Goal: Obtain resource: Obtain resource

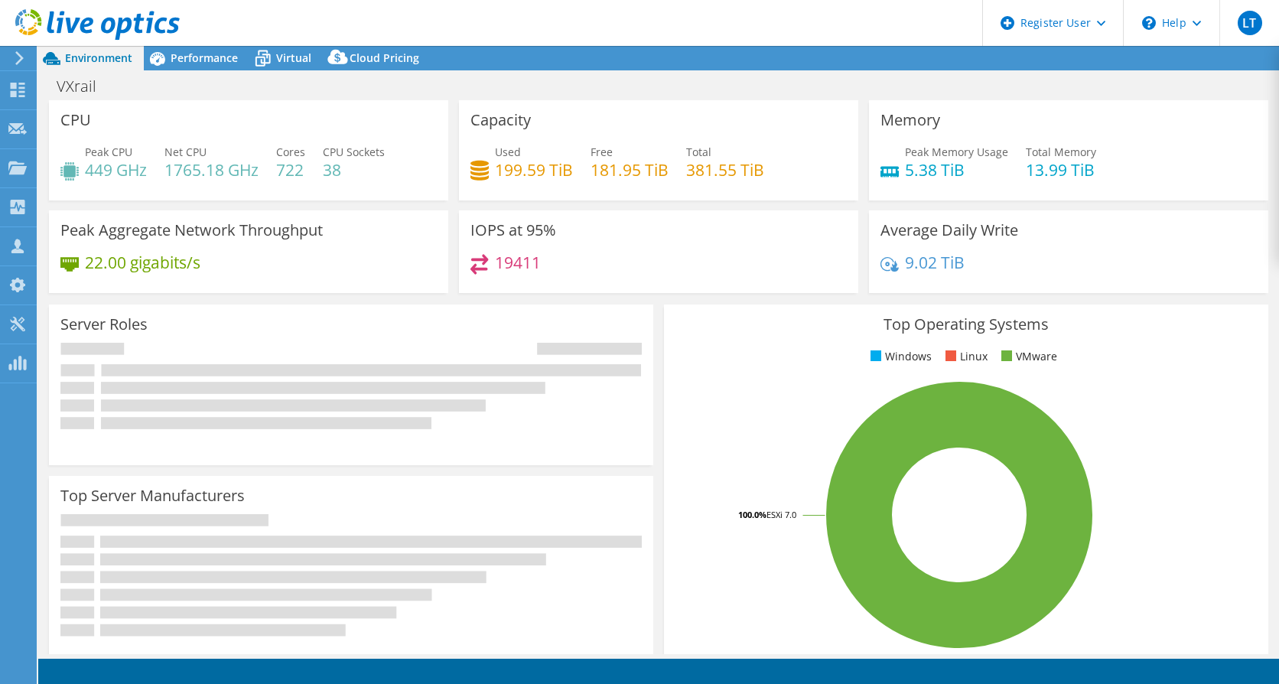
select select "USD"
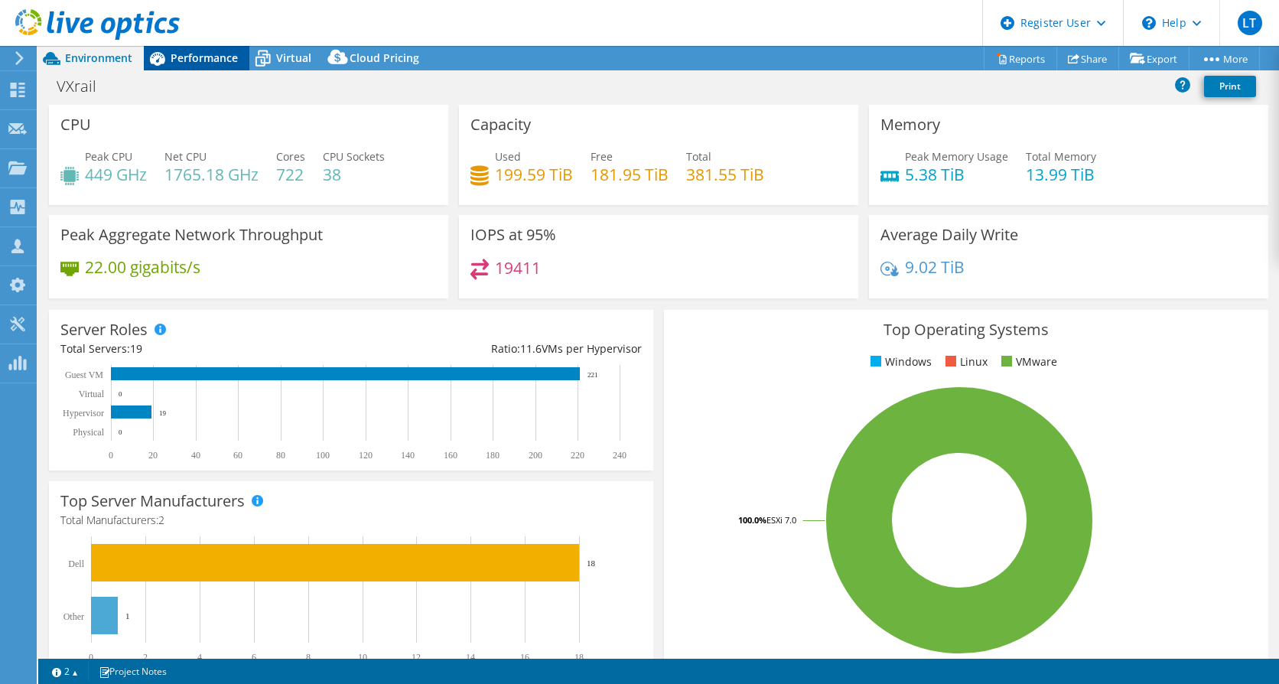
click at [195, 60] on span "Performance" at bounding box center [204, 57] width 67 height 15
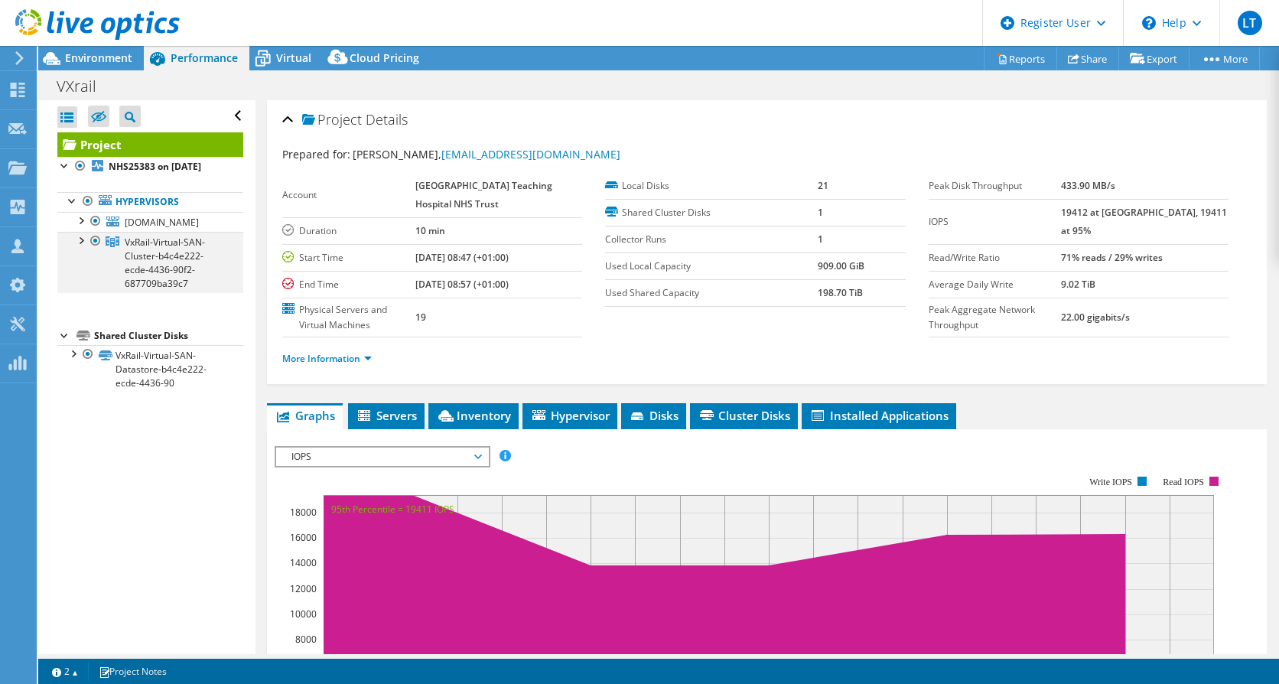
click at [80, 247] on div at bounding box center [80, 239] width 15 height 15
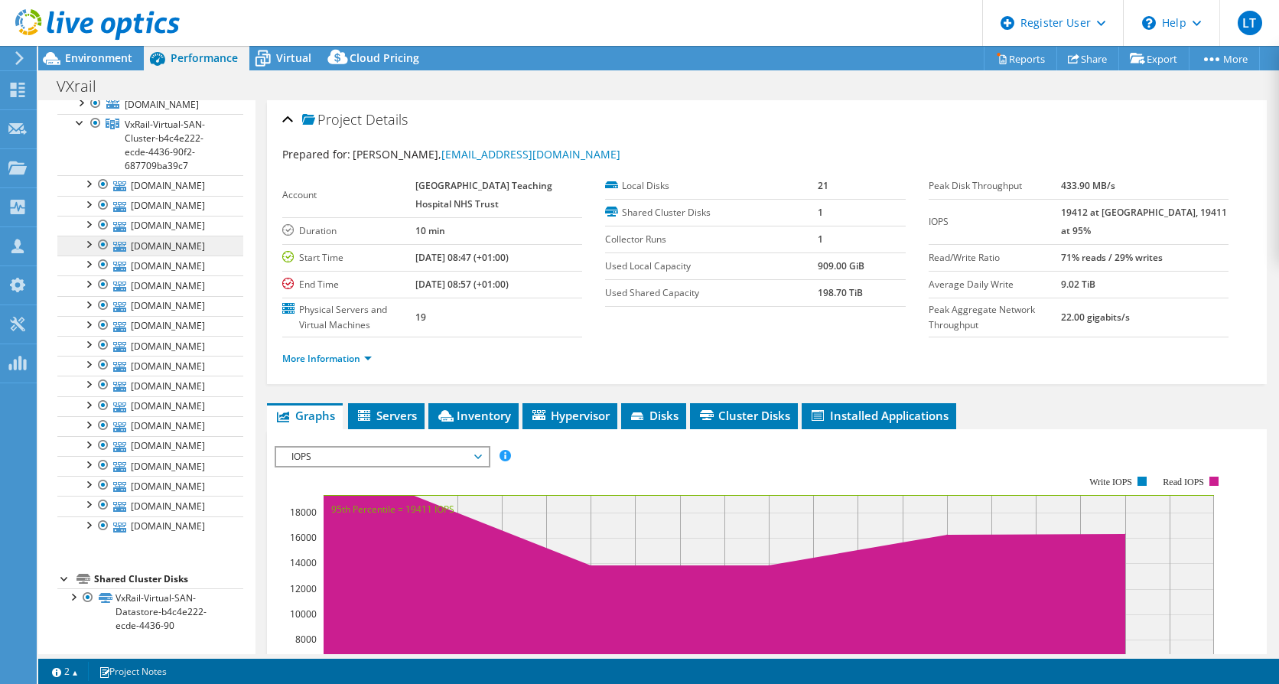
scroll to position [76, 0]
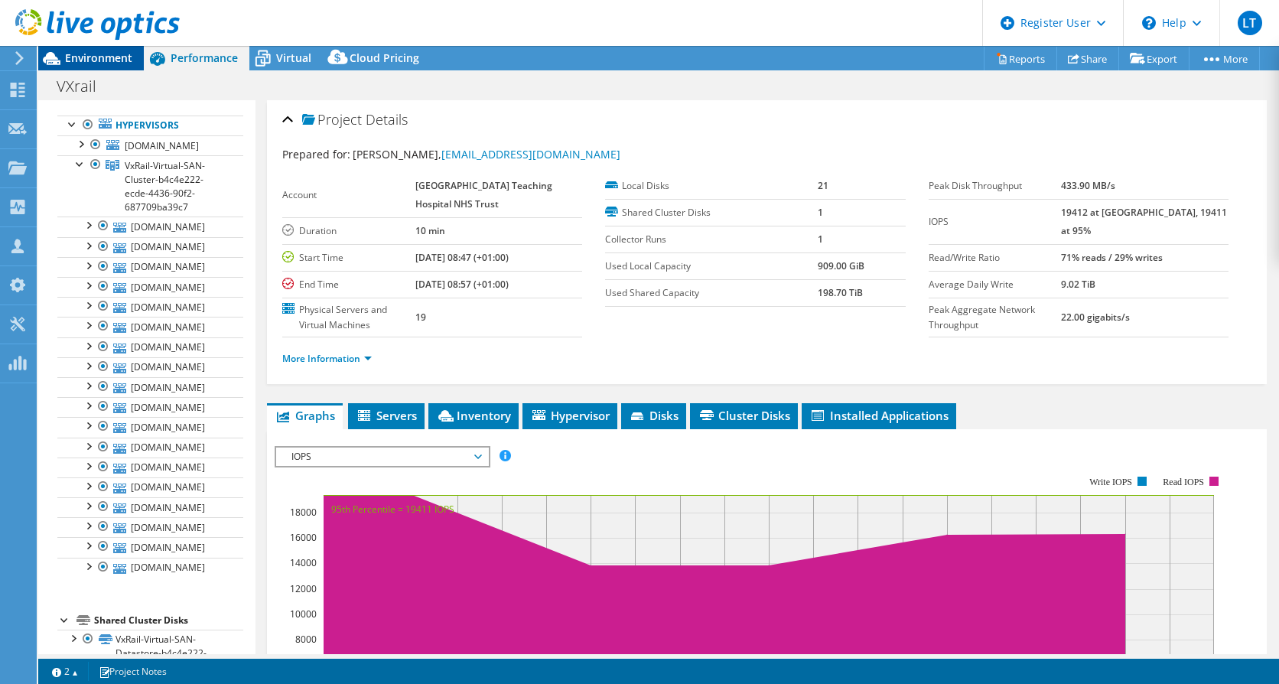
click at [115, 61] on span "Environment" at bounding box center [98, 57] width 67 height 15
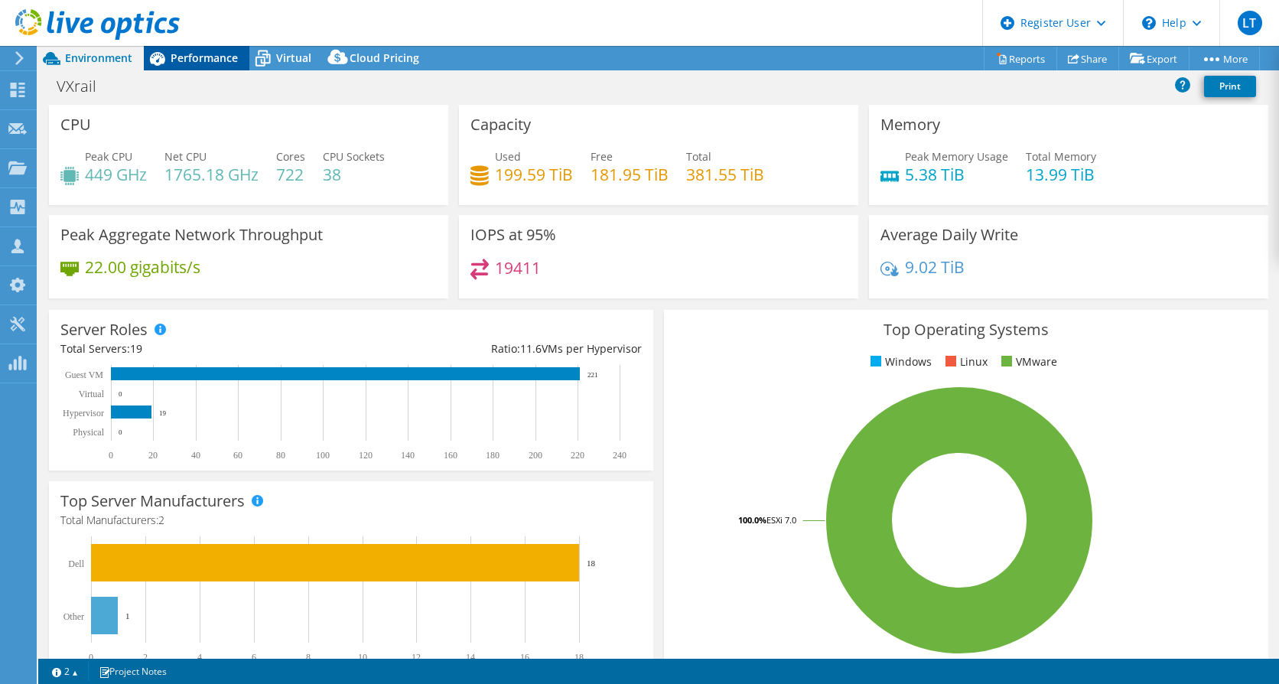
click at [227, 58] on span "Performance" at bounding box center [204, 57] width 67 height 15
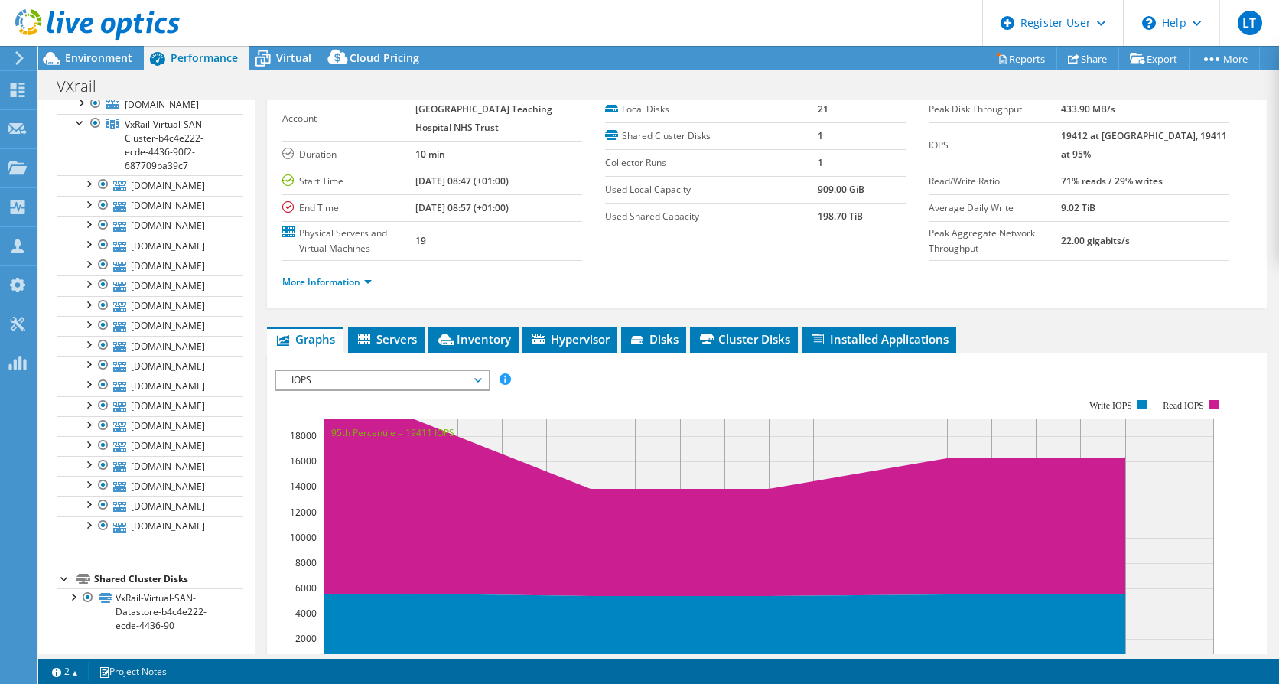
scroll to position [0, 0]
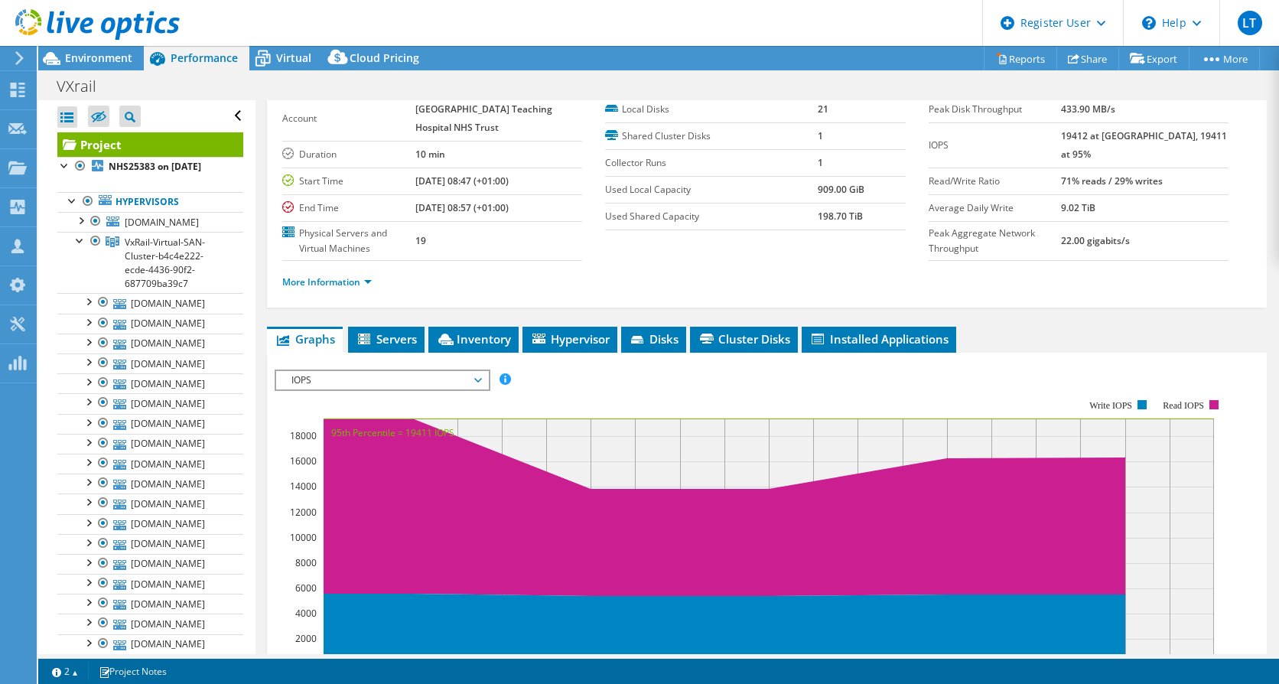
click at [90, 44] on div at bounding box center [90, 25] width 180 height 51
click at [103, 60] on span "Environment" at bounding box center [98, 57] width 67 height 15
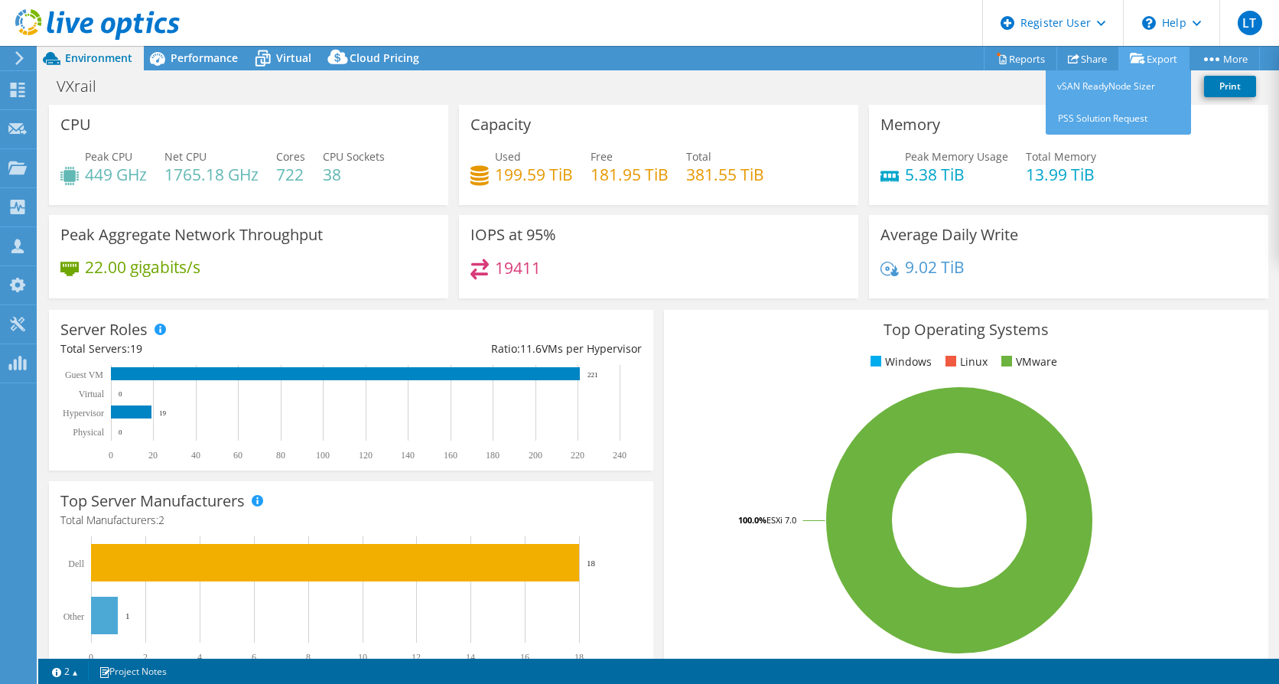
click at [1150, 56] on link "Export" at bounding box center [1153, 59] width 71 height 24
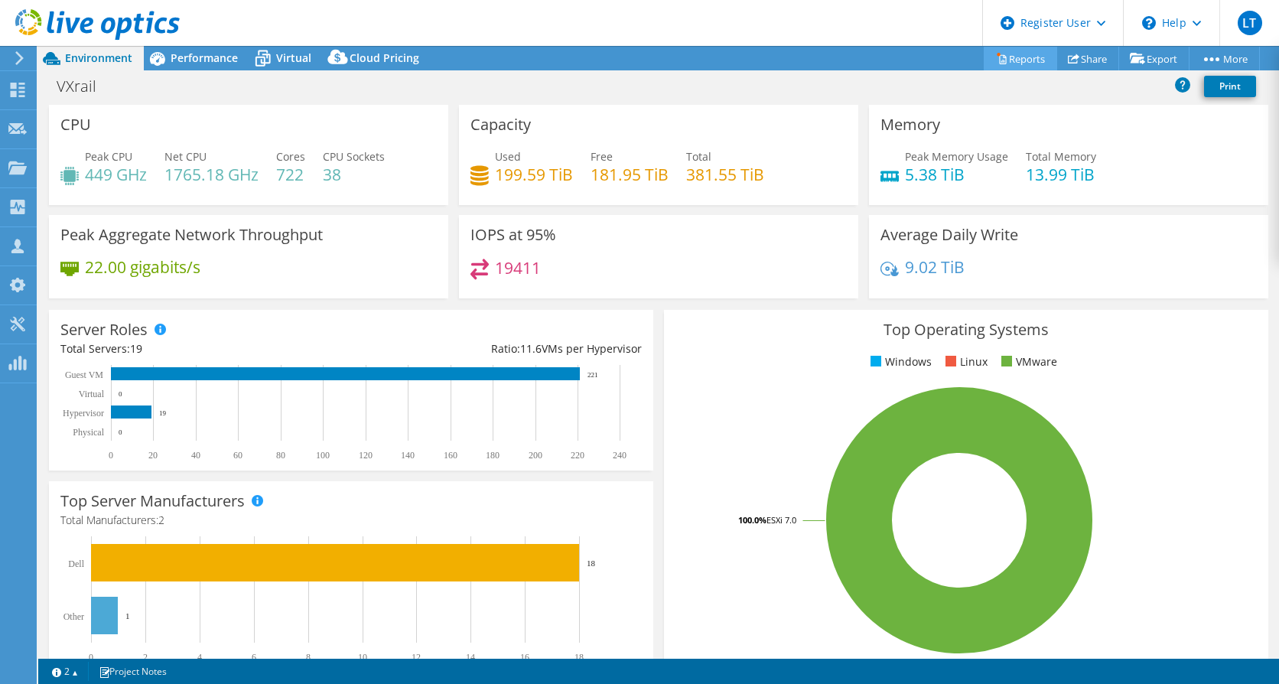
click at [1026, 68] on link "Reports" at bounding box center [1020, 59] width 73 height 24
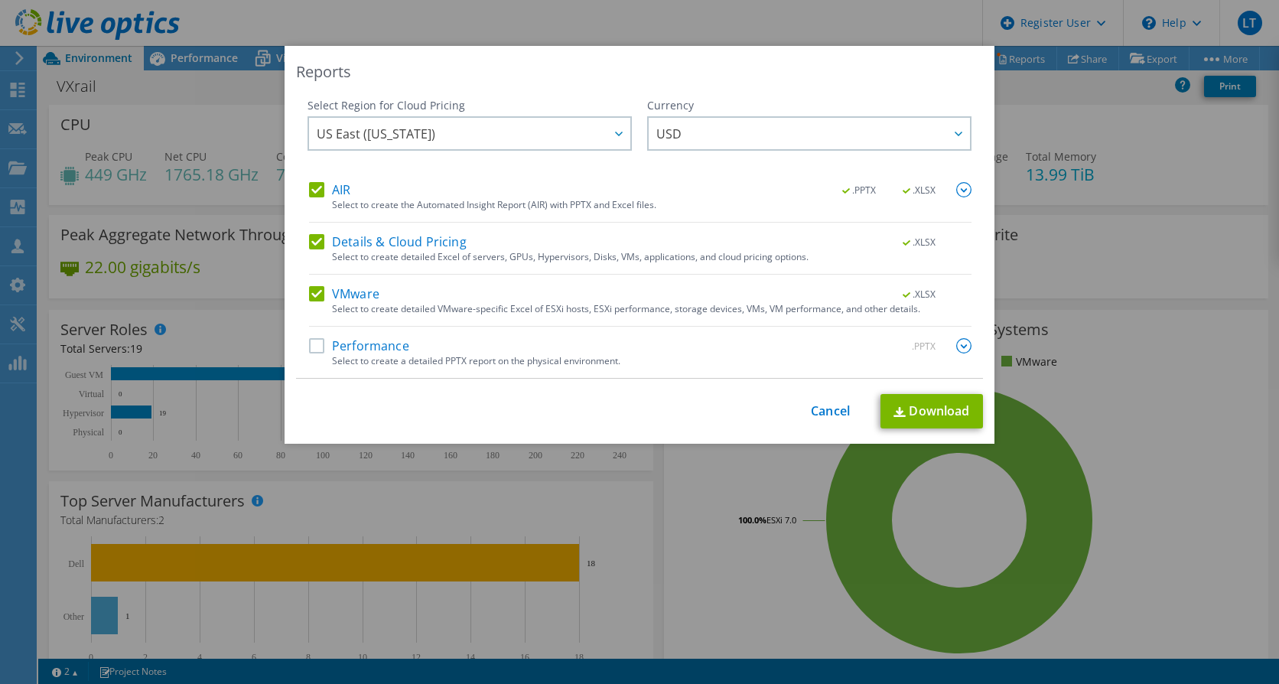
click at [310, 186] on label "AIR" at bounding box center [329, 189] width 41 height 15
click at [0, 0] on input "AIR" at bounding box center [0, 0] width 0 height 0
click at [317, 240] on label "Details & Cloud Pricing" at bounding box center [388, 241] width 158 height 15
click at [0, 0] on input "Details & Cloud Pricing" at bounding box center [0, 0] width 0 height 0
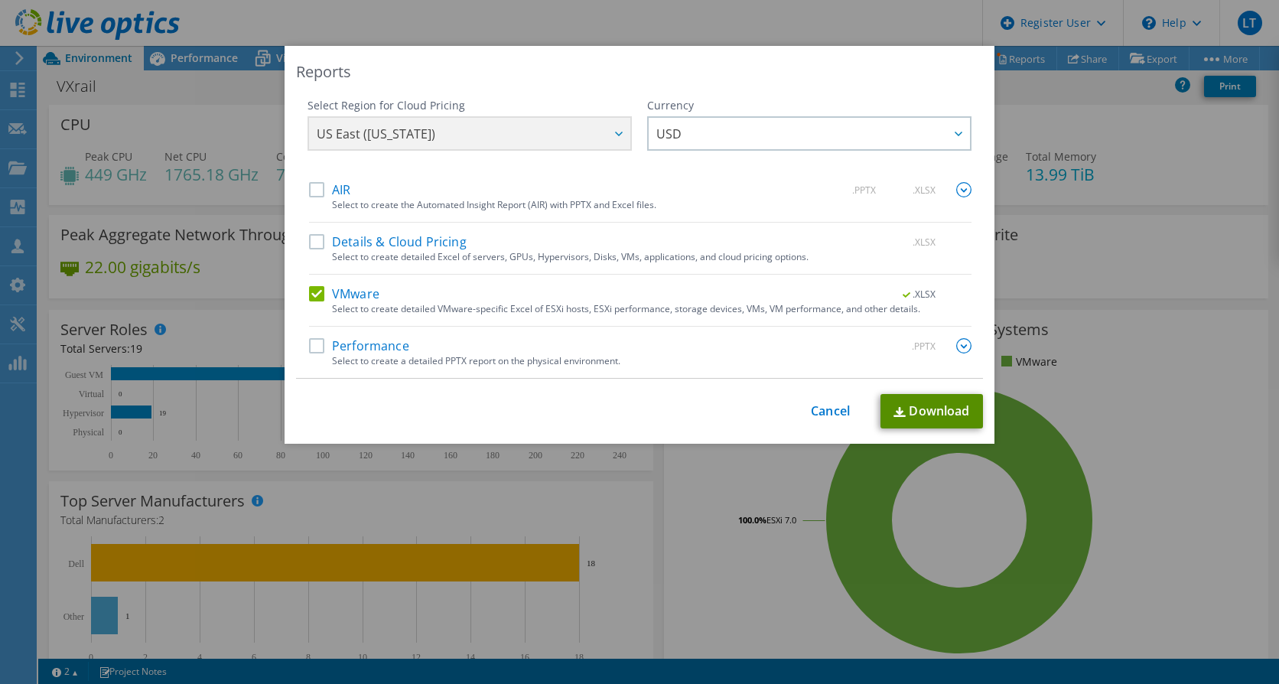
click at [921, 402] on link "Download" at bounding box center [931, 411] width 102 height 34
click at [838, 404] on link "Cancel" at bounding box center [830, 411] width 39 height 15
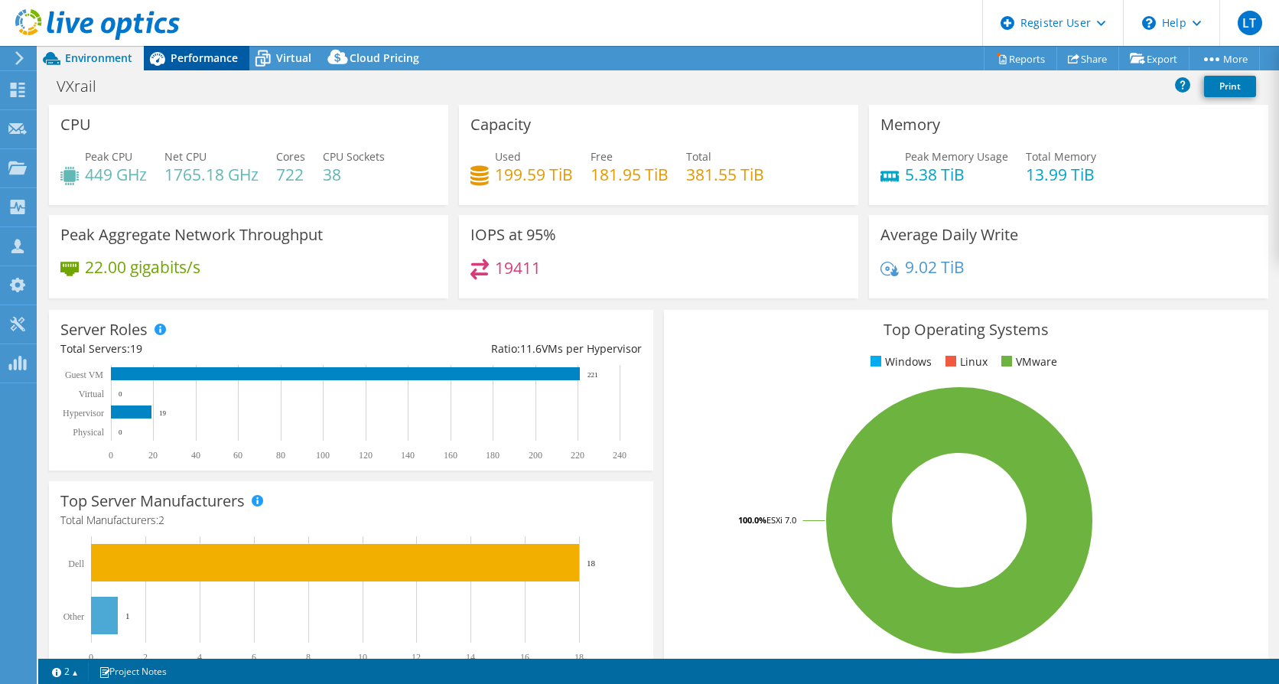
drag, startPoint x: 203, startPoint y: 57, endPoint x: 217, endPoint y: 62, distance: 15.2
click at [203, 57] on span "Performance" at bounding box center [204, 57] width 67 height 15
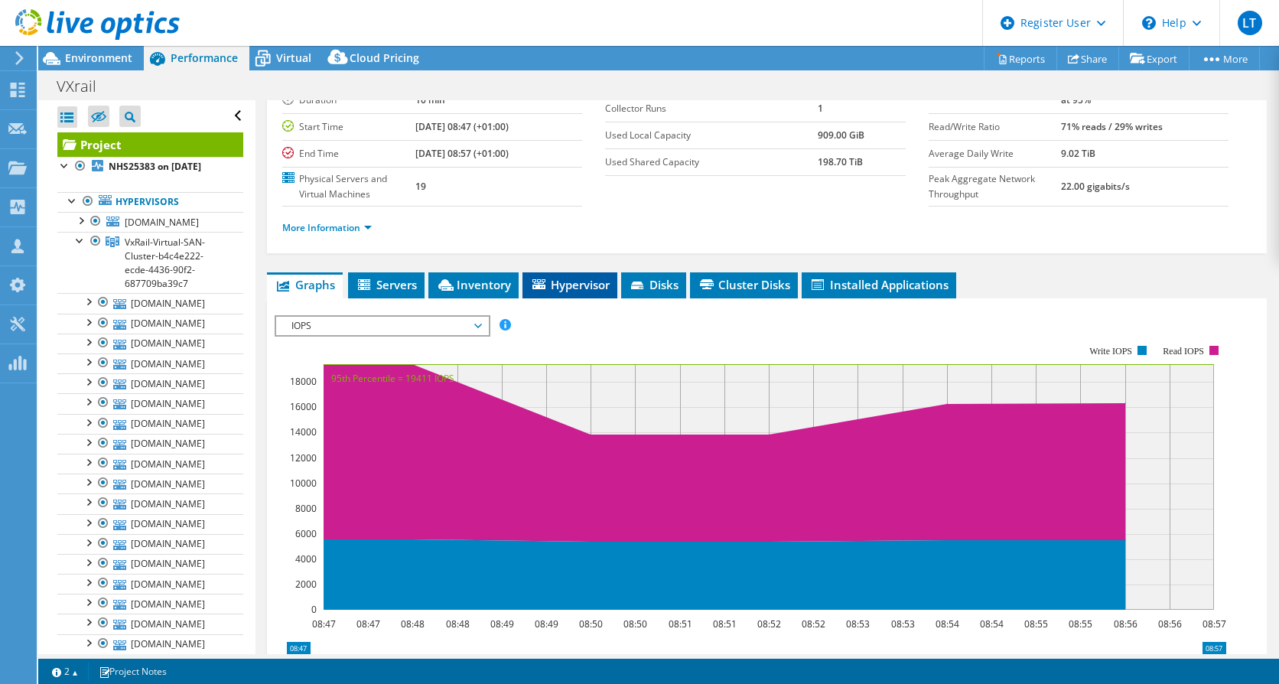
scroll to position [153, 0]
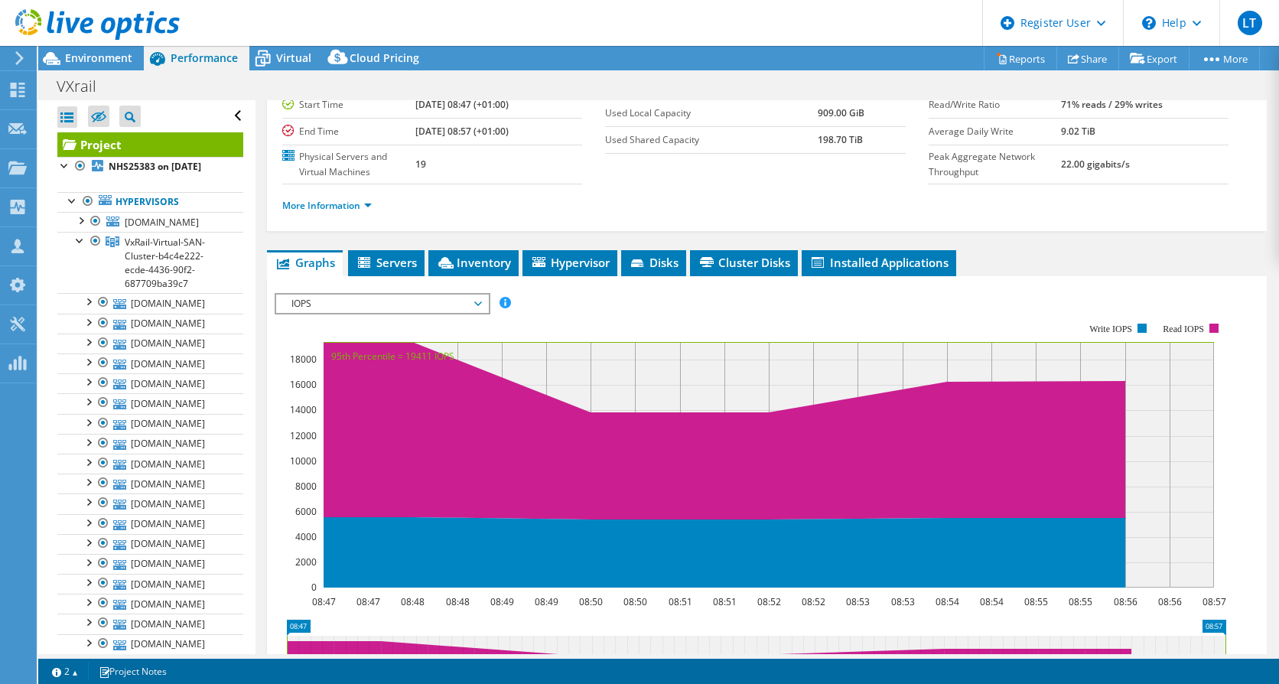
click at [485, 307] on span "IOPS" at bounding box center [382, 303] width 212 height 18
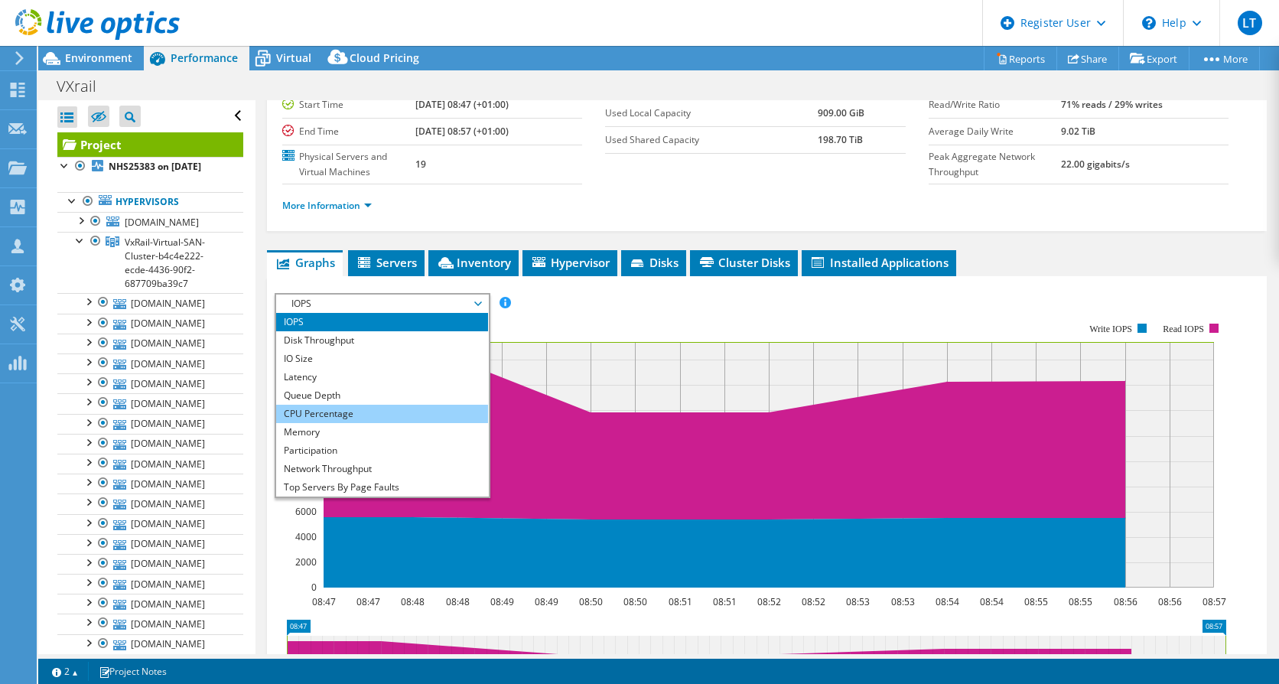
click at [365, 415] on li "CPU Percentage" at bounding box center [382, 414] width 212 height 18
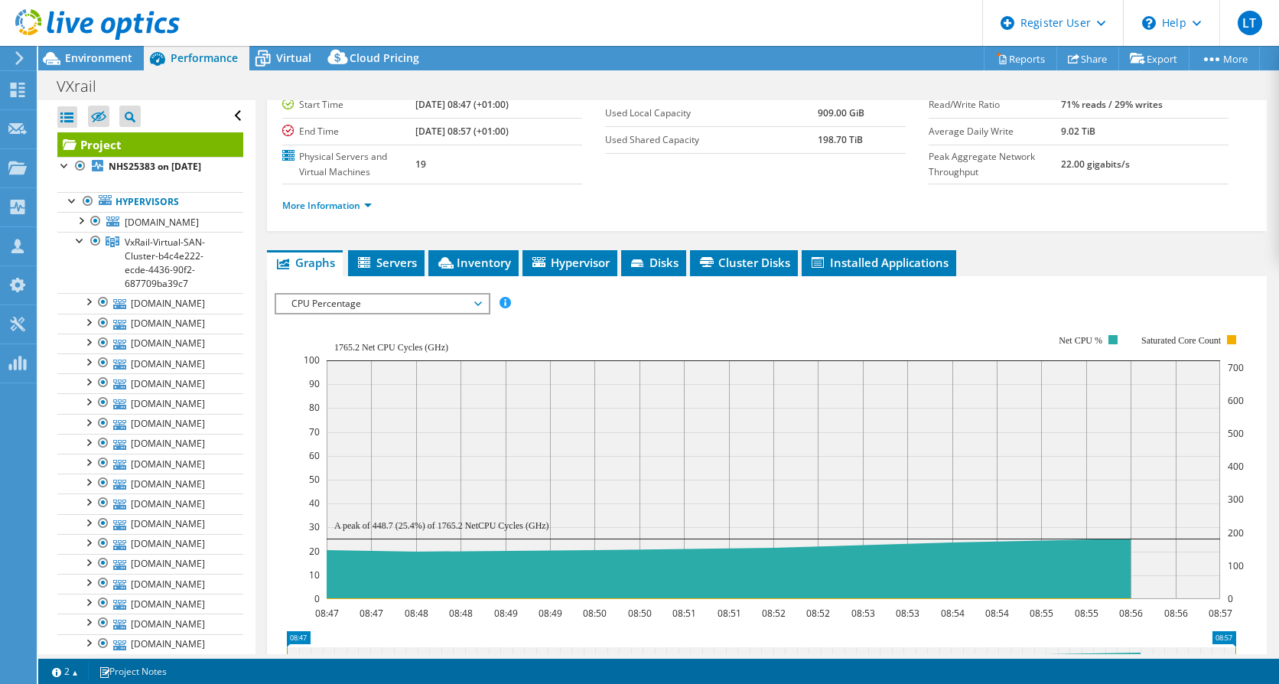
click at [476, 307] on span "CPU Percentage" at bounding box center [382, 303] width 197 height 18
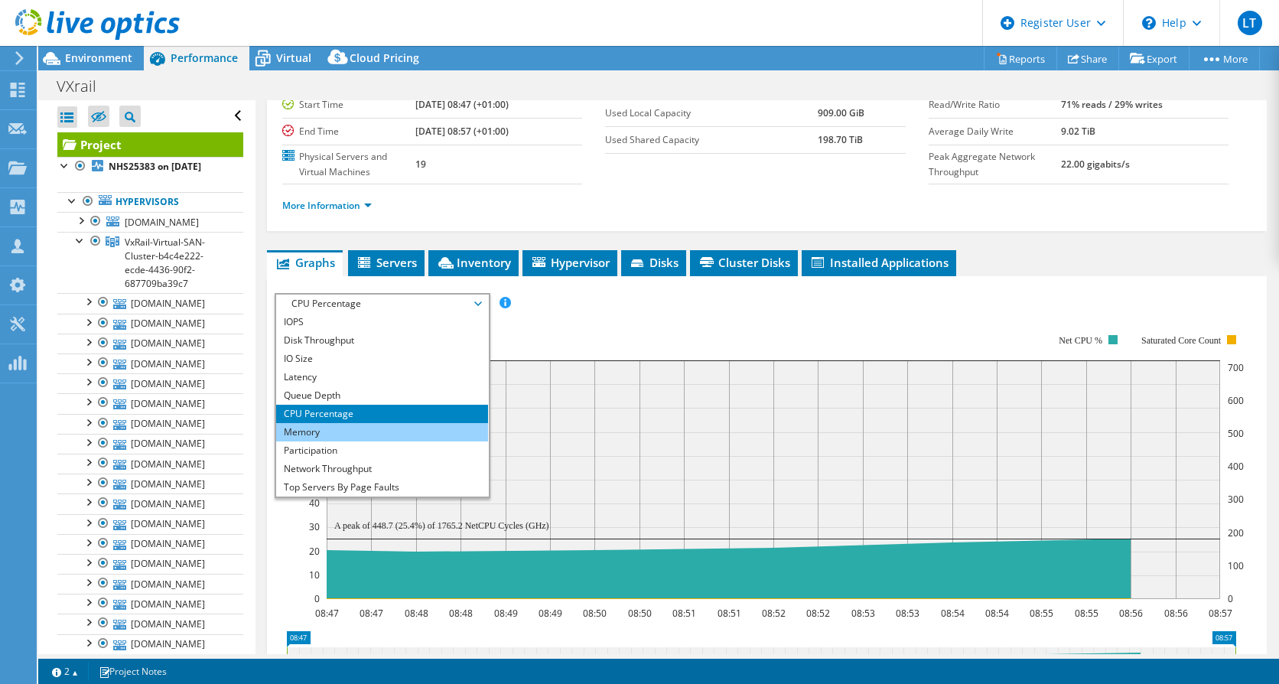
click at [368, 424] on li "Memory" at bounding box center [382, 432] width 212 height 18
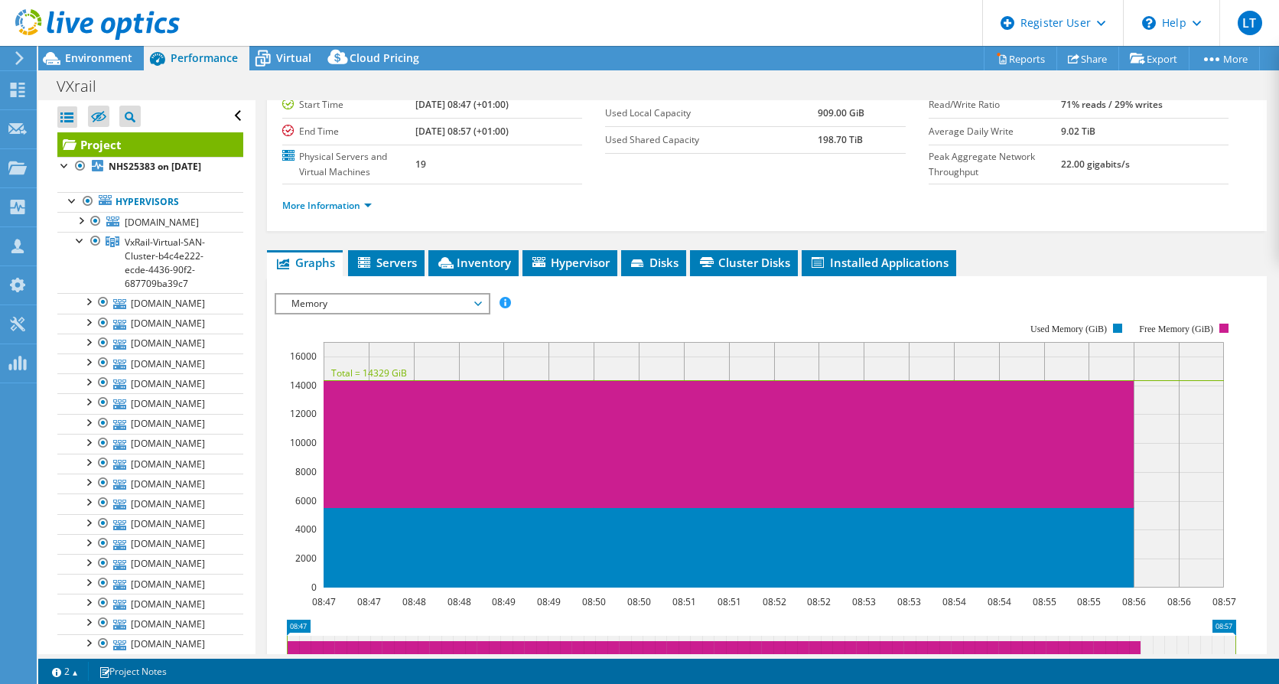
click at [474, 299] on span "Memory" at bounding box center [382, 303] width 197 height 18
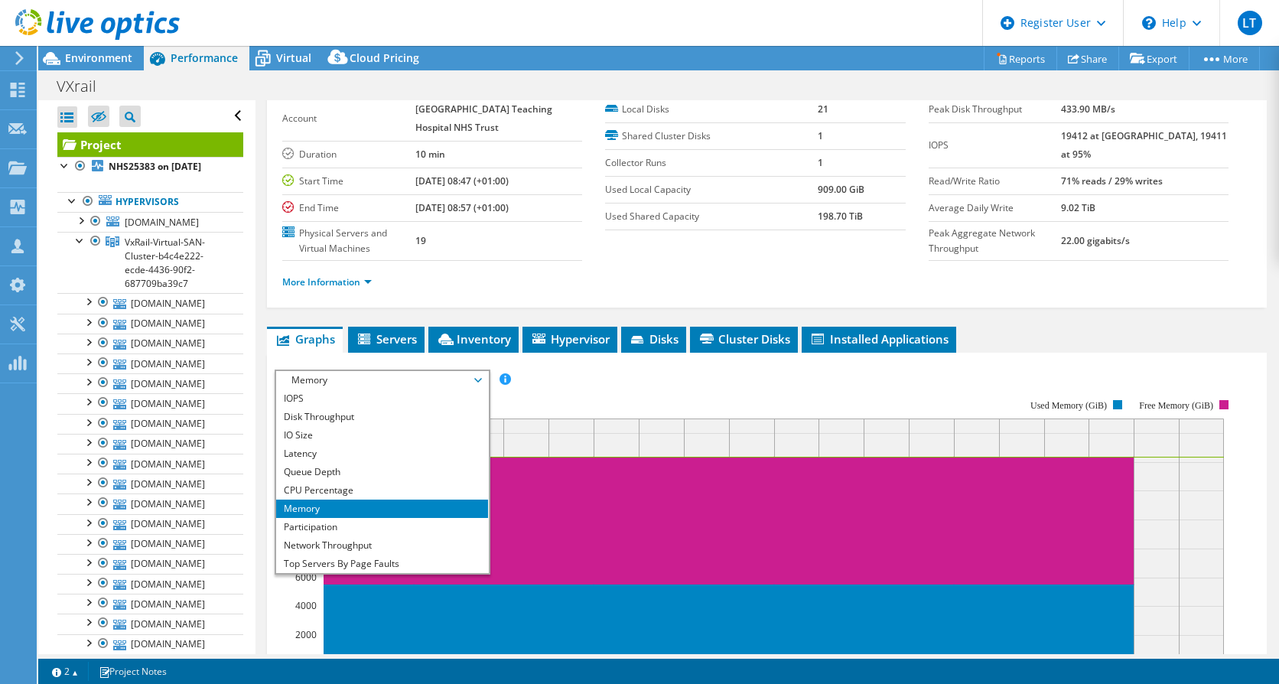
scroll to position [0, 0]
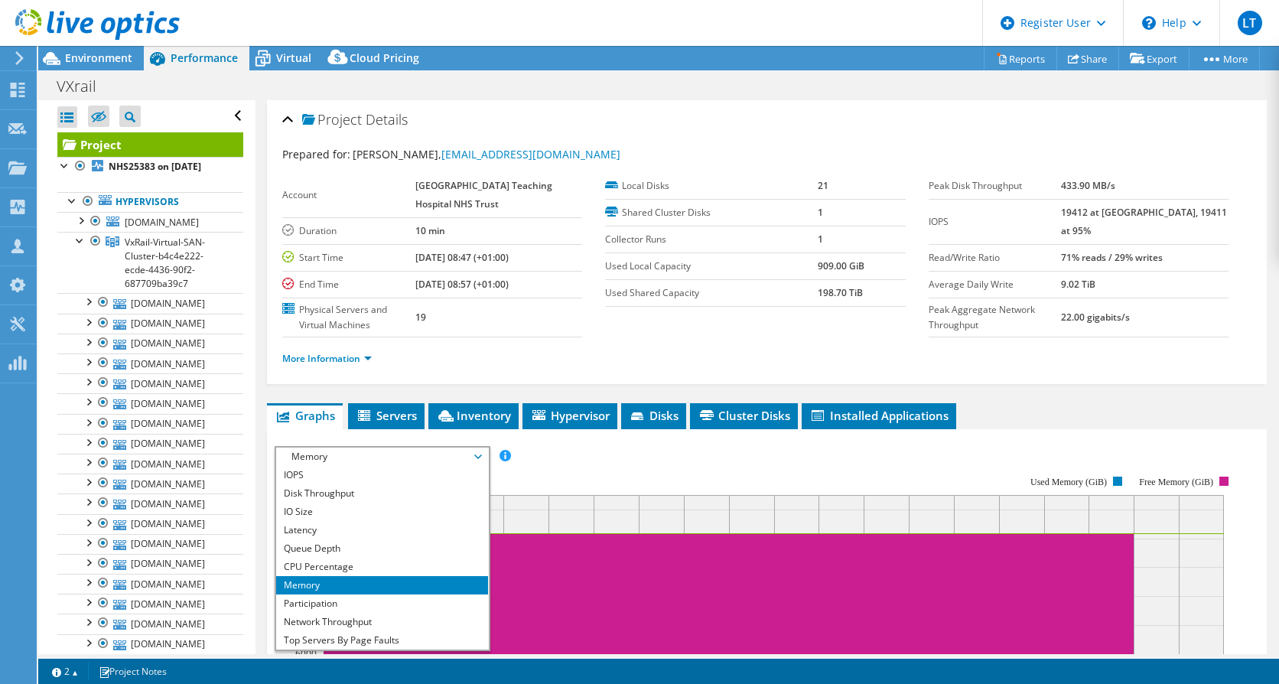
click at [681, 355] on ul "More Information" at bounding box center [766, 356] width 969 height 21
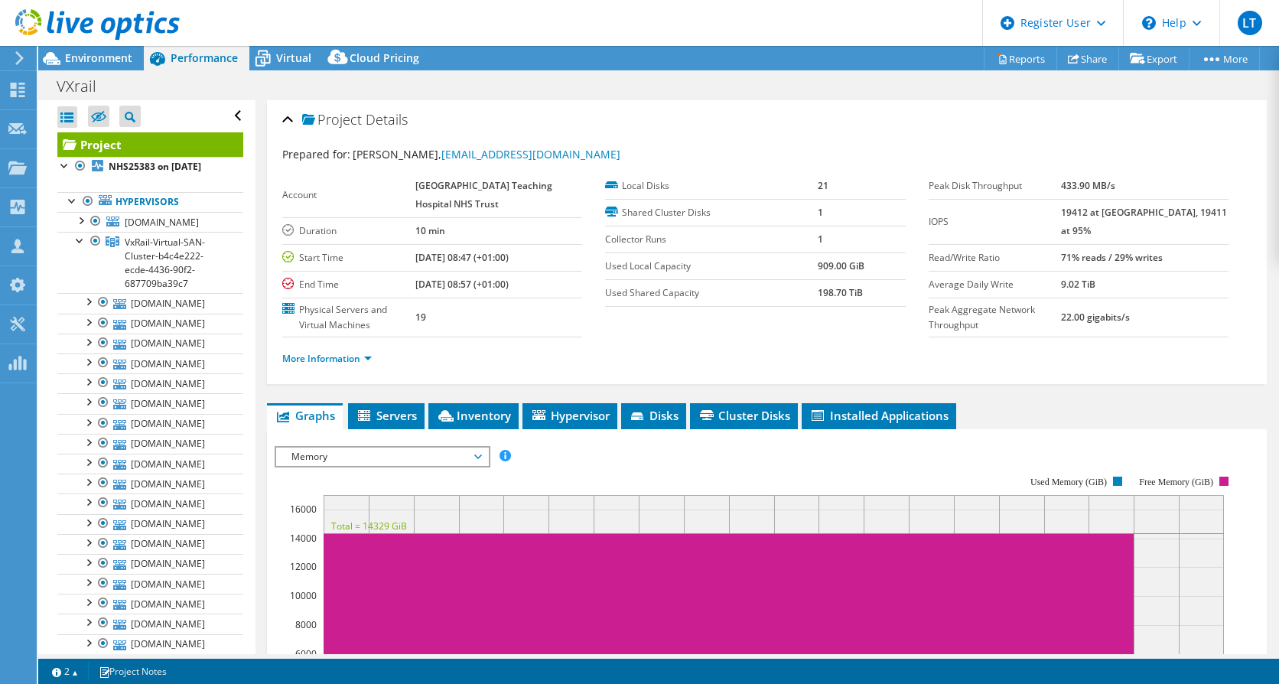
click at [464, 458] on span "Memory" at bounding box center [382, 456] width 197 height 18
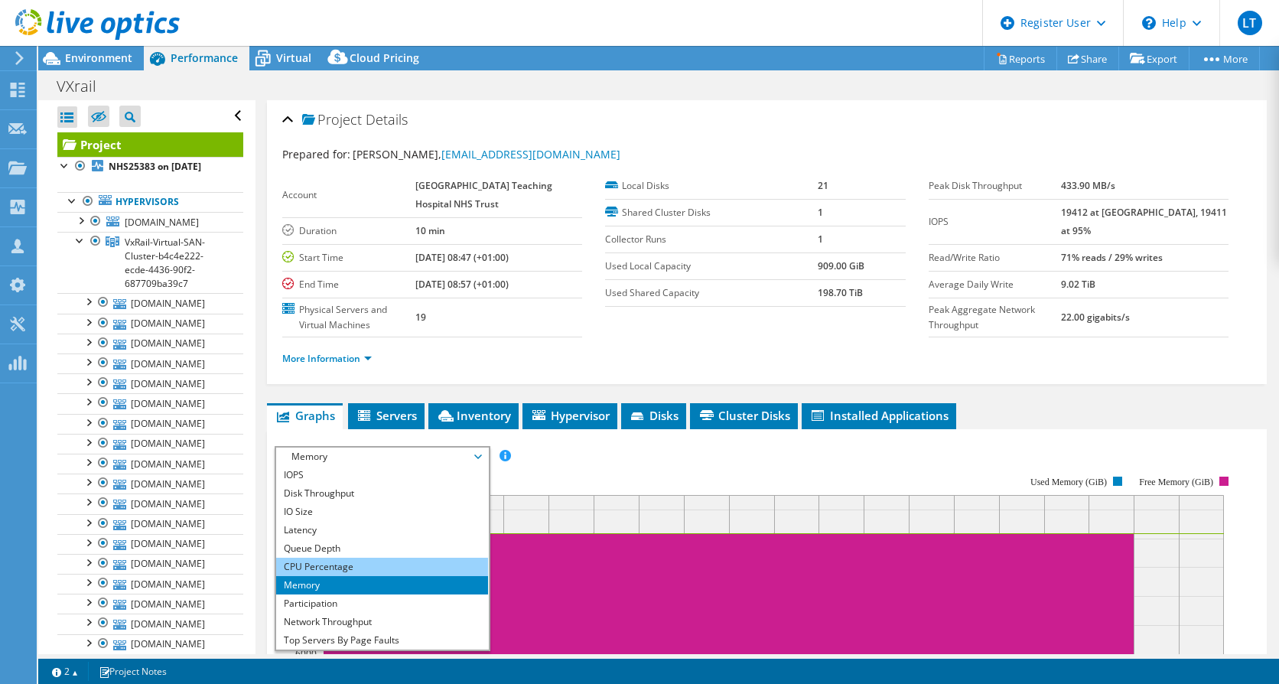
click at [320, 561] on li "CPU Percentage" at bounding box center [382, 567] width 212 height 18
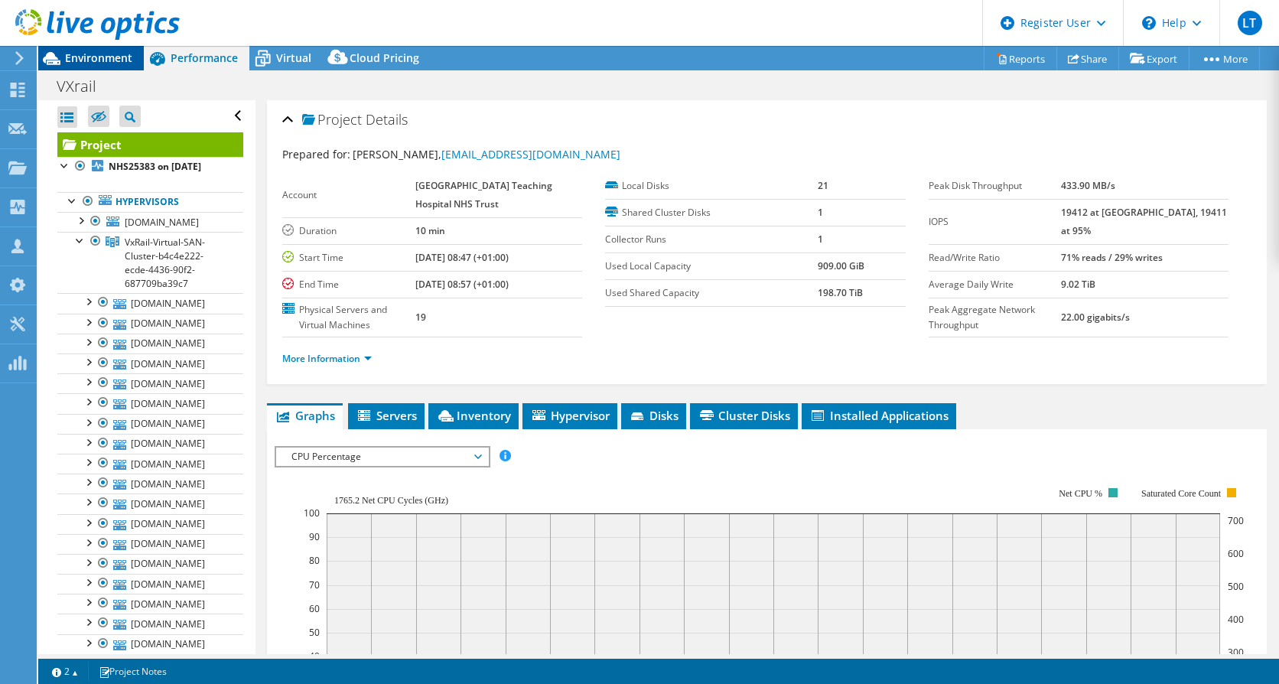
click at [114, 60] on span "Environment" at bounding box center [98, 57] width 67 height 15
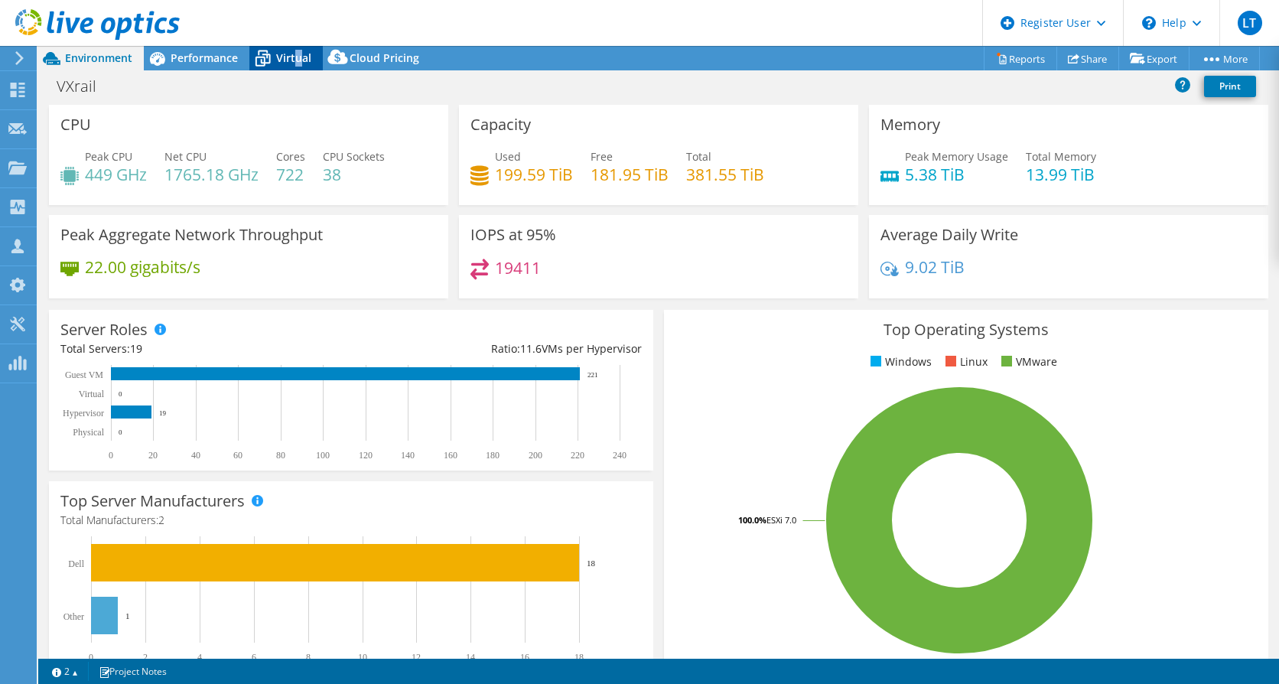
click at [297, 57] on span "Virtual" at bounding box center [293, 57] width 35 height 15
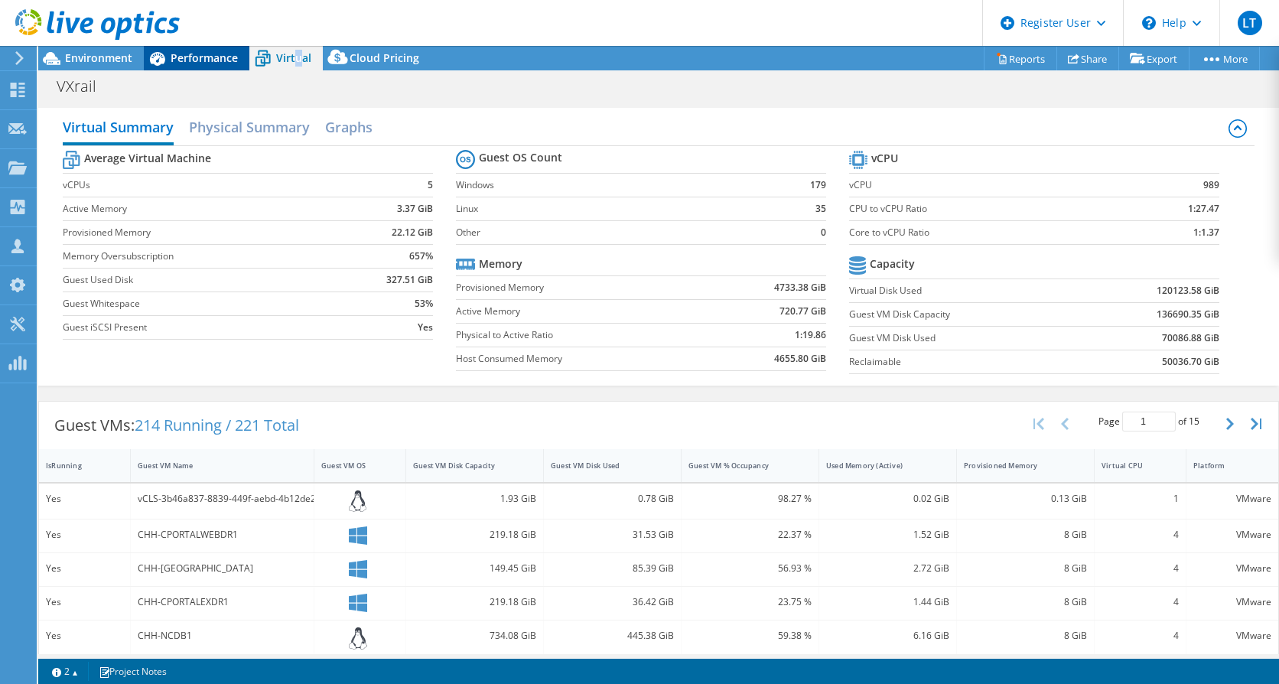
click at [190, 56] on span "Performance" at bounding box center [204, 57] width 67 height 15
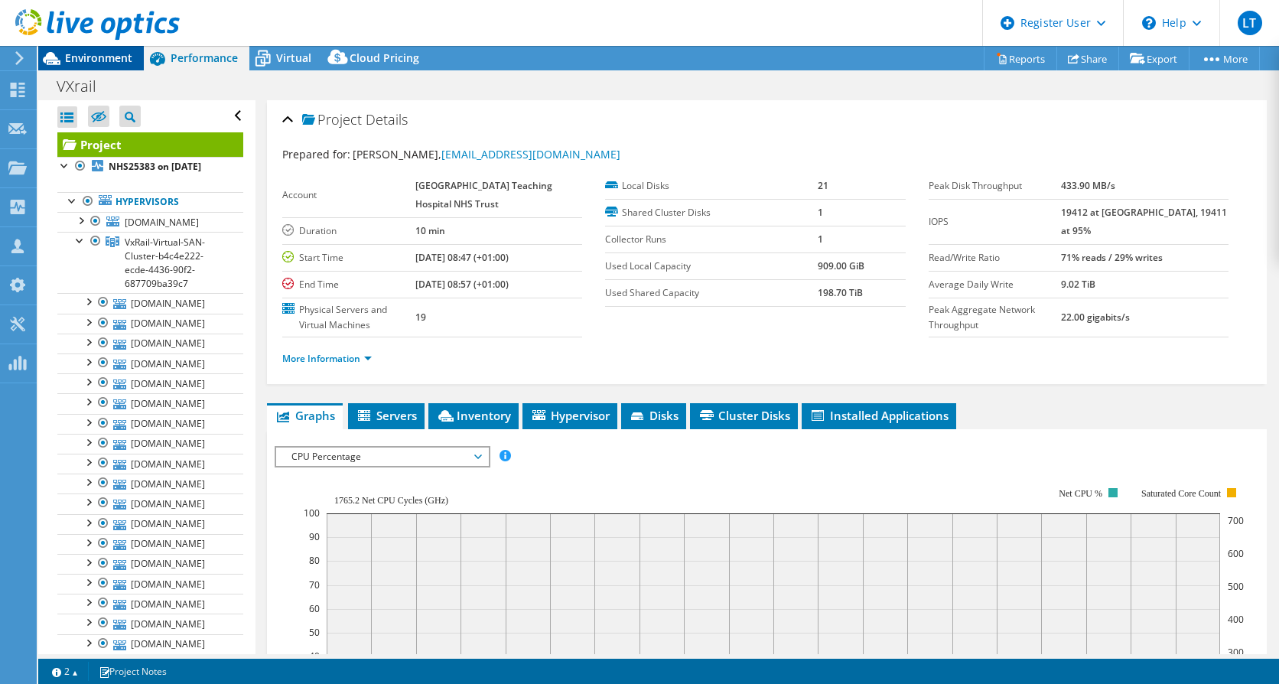
click at [106, 60] on span "Environment" at bounding box center [98, 57] width 67 height 15
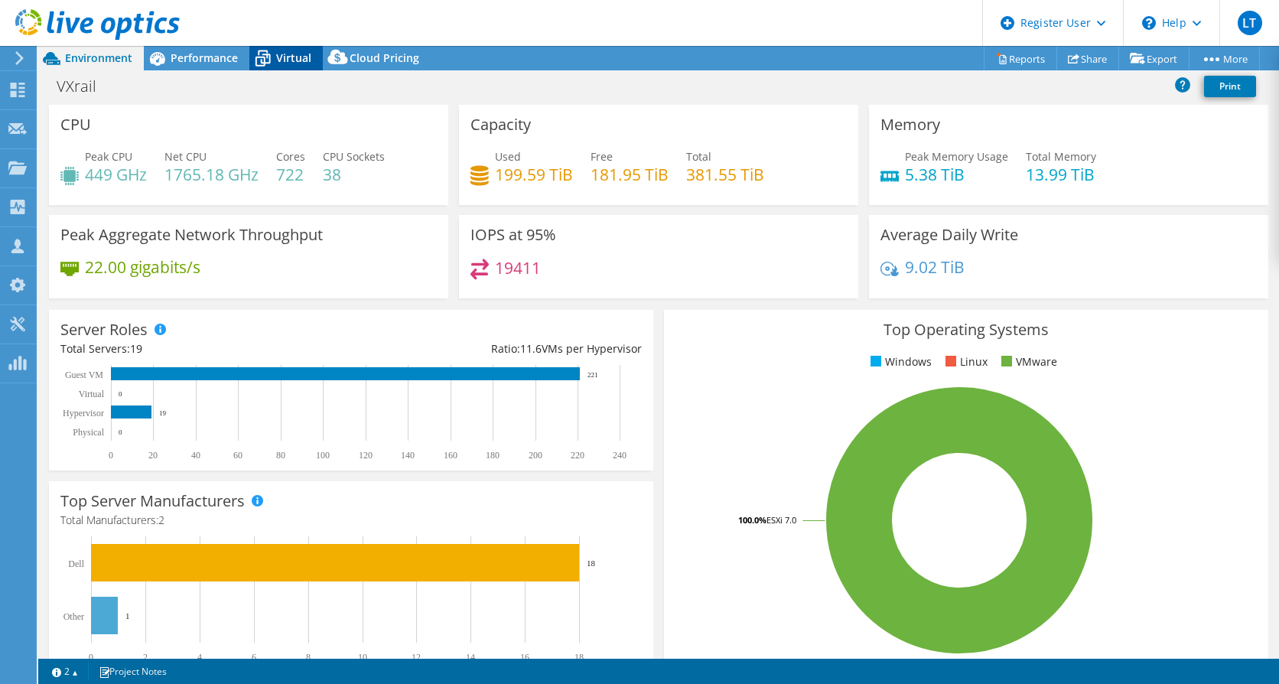
click at [296, 49] on div "Virtual" at bounding box center [285, 58] width 73 height 24
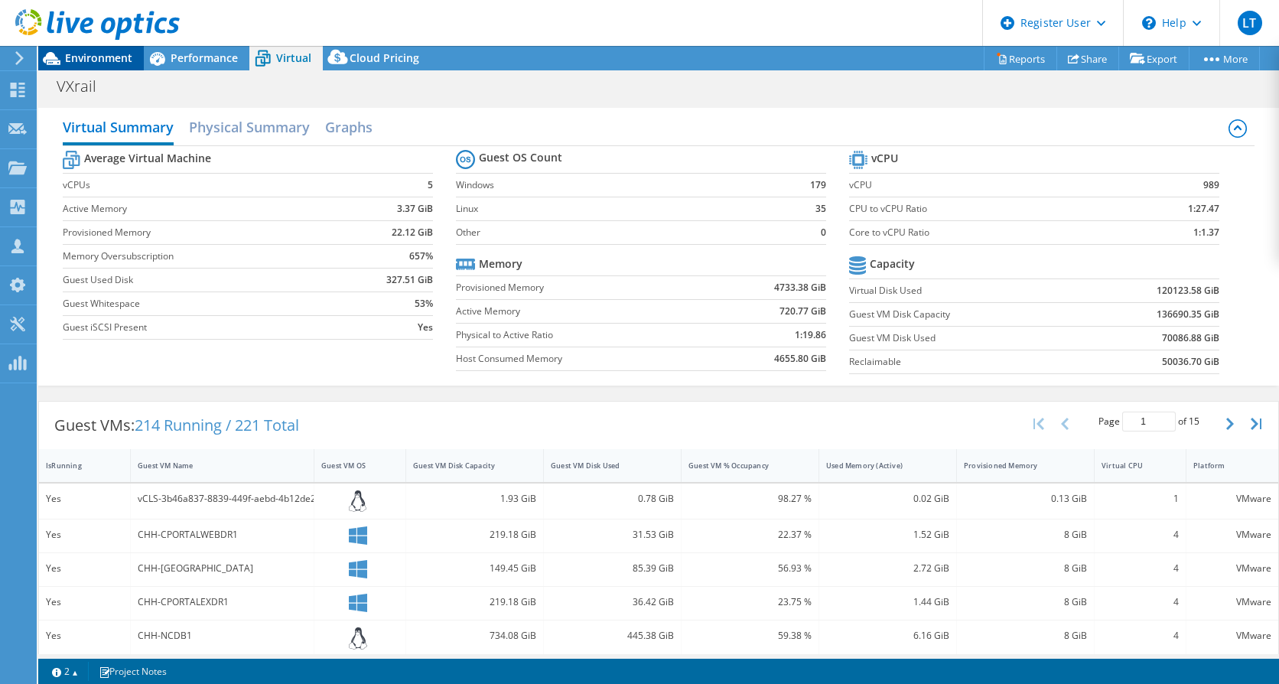
click at [103, 61] on span "Environment" at bounding box center [98, 57] width 67 height 15
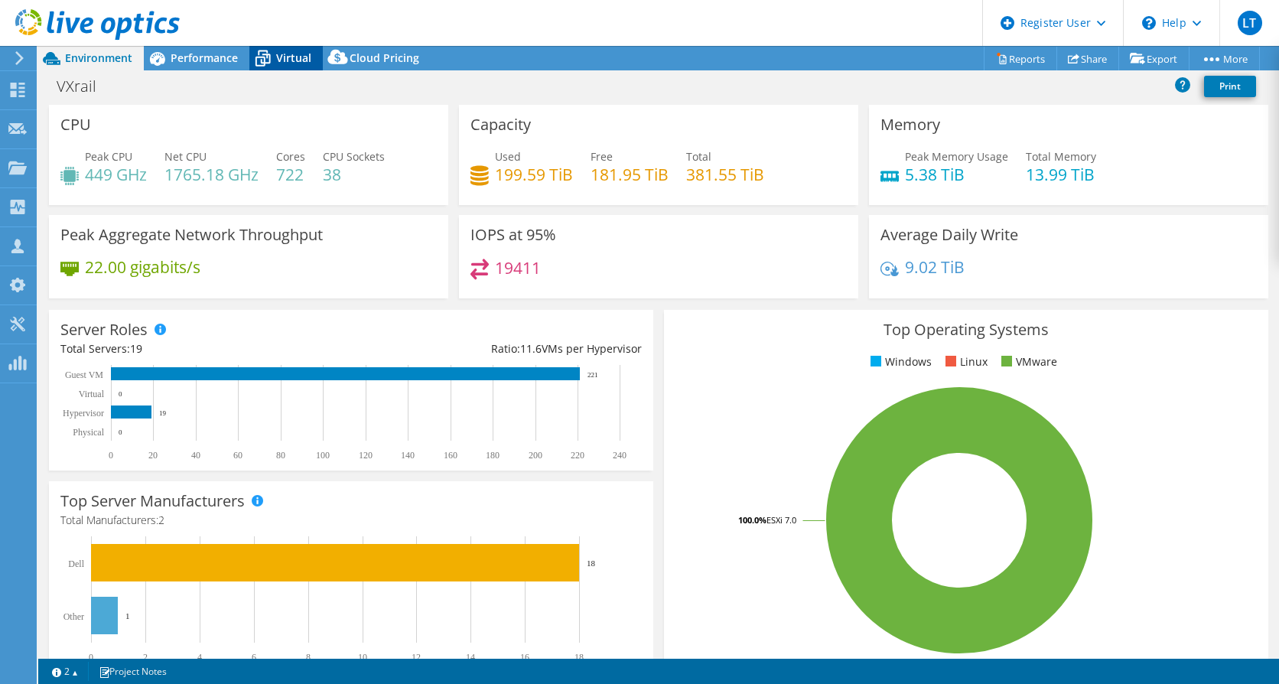
click at [270, 56] on icon at bounding box center [262, 58] width 27 height 27
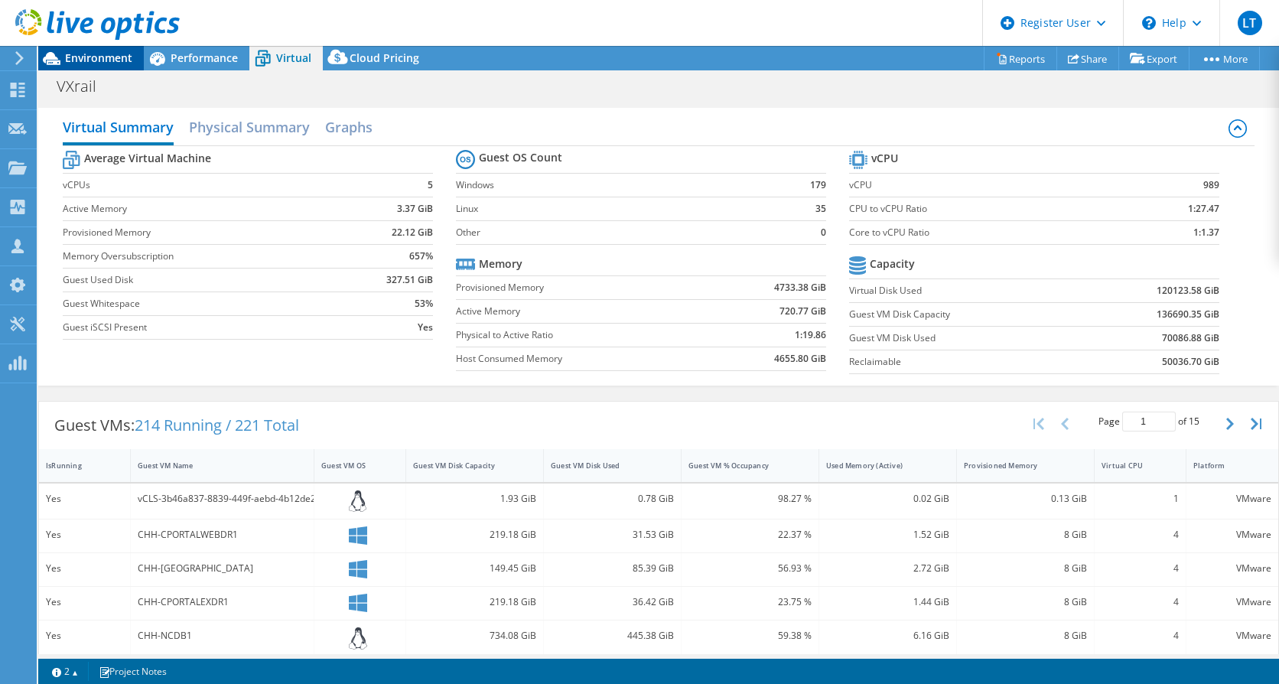
click at [101, 50] on div at bounding box center [90, 25] width 180 height 51
click at [100, 66] on div "Environment" at bounding box center [91, 58] width 106 height 24
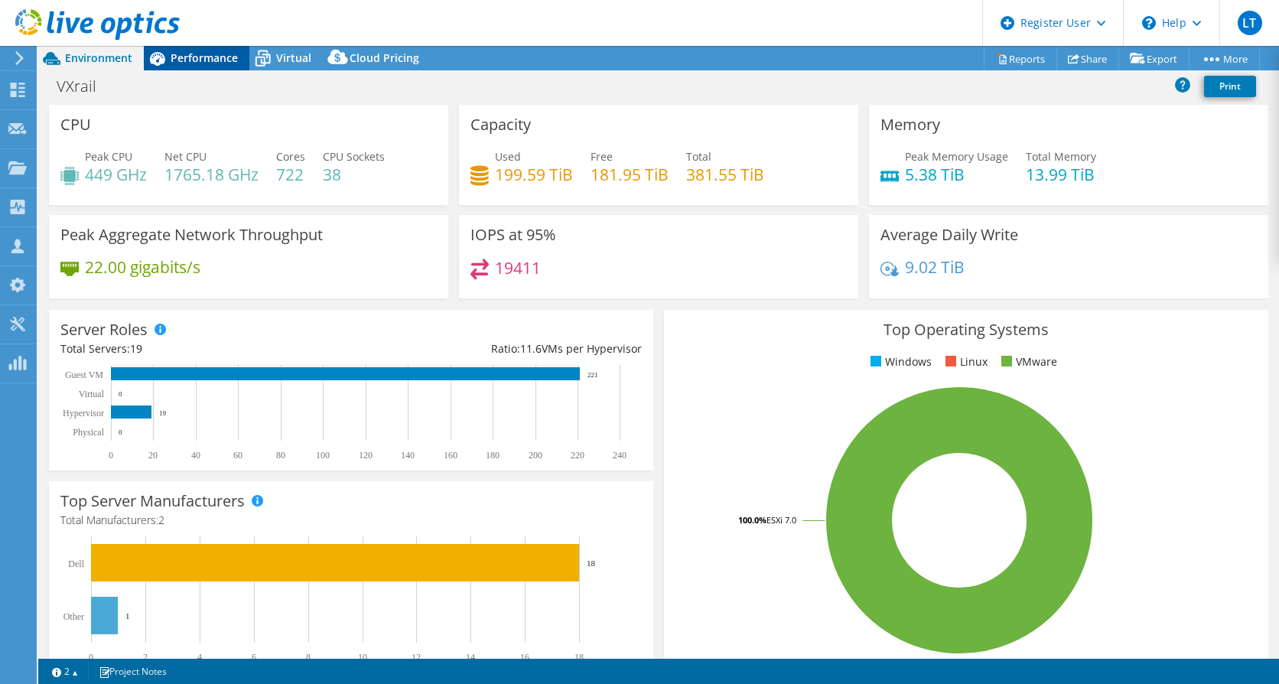
click at [213, 57] on span "Performance" at bounding box center [204, 57] width 67 height 15
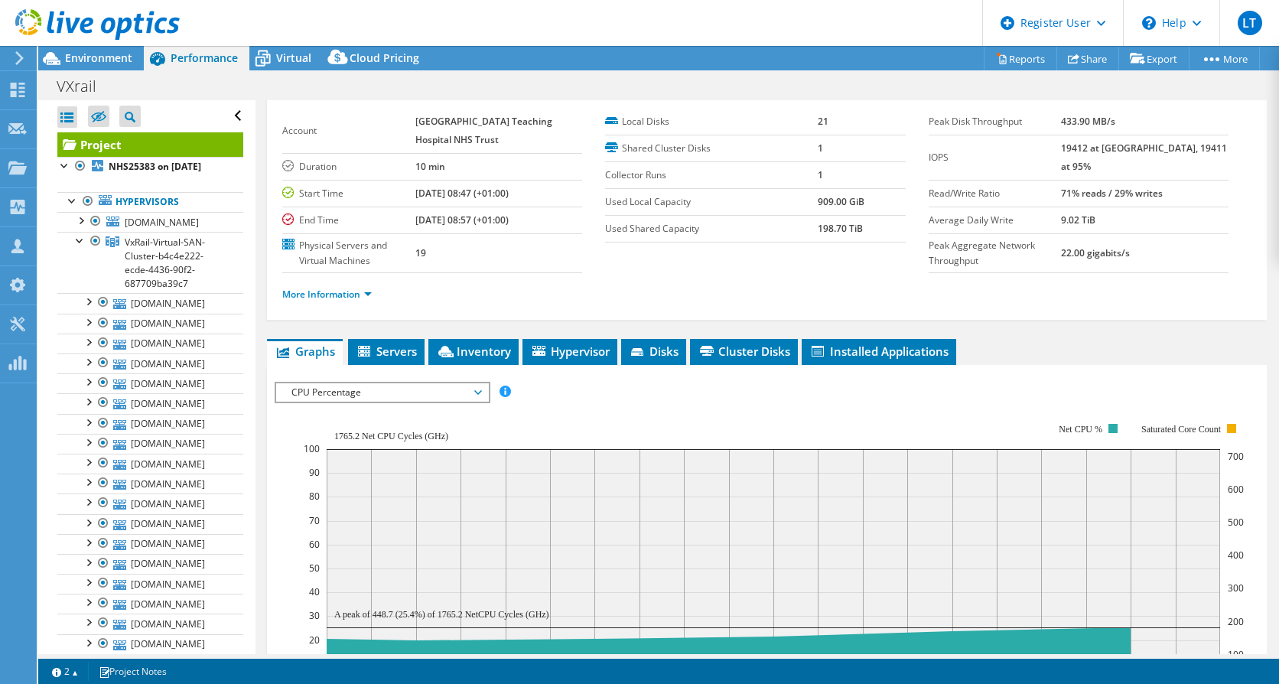
scroll to position [76, 0]
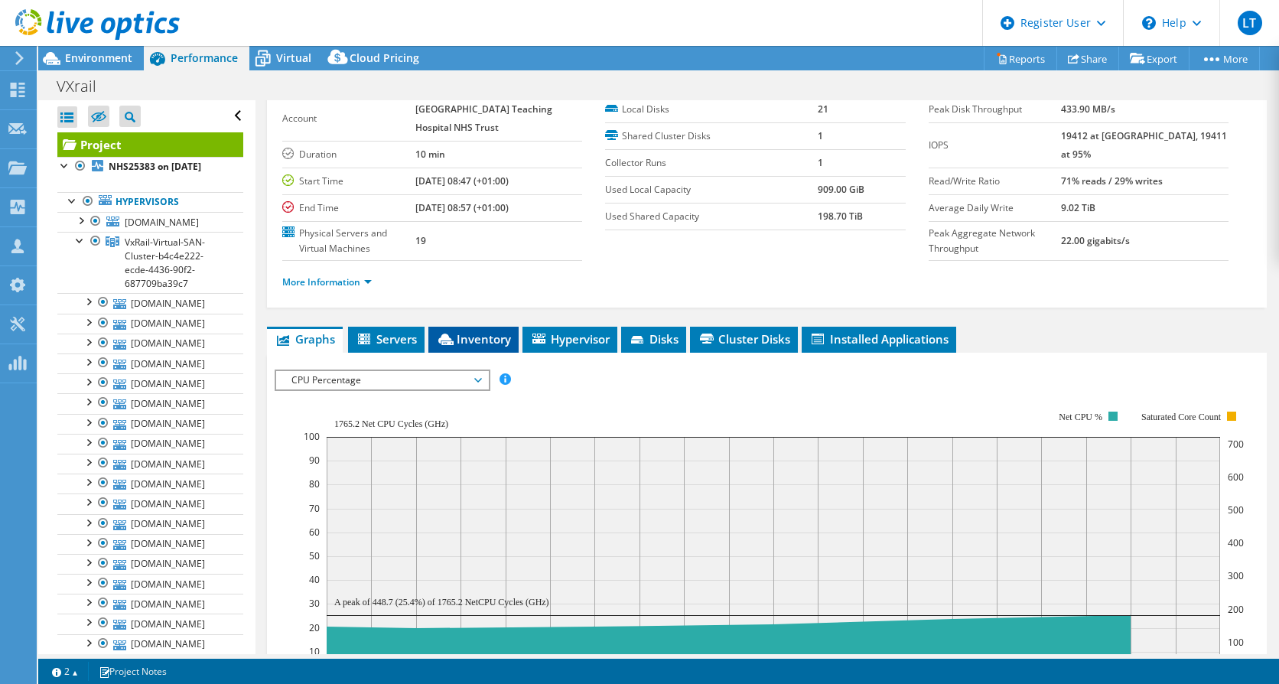
click at [464, 334] on span "Inventory" at bounding box center [473, 338] width 75 height 15
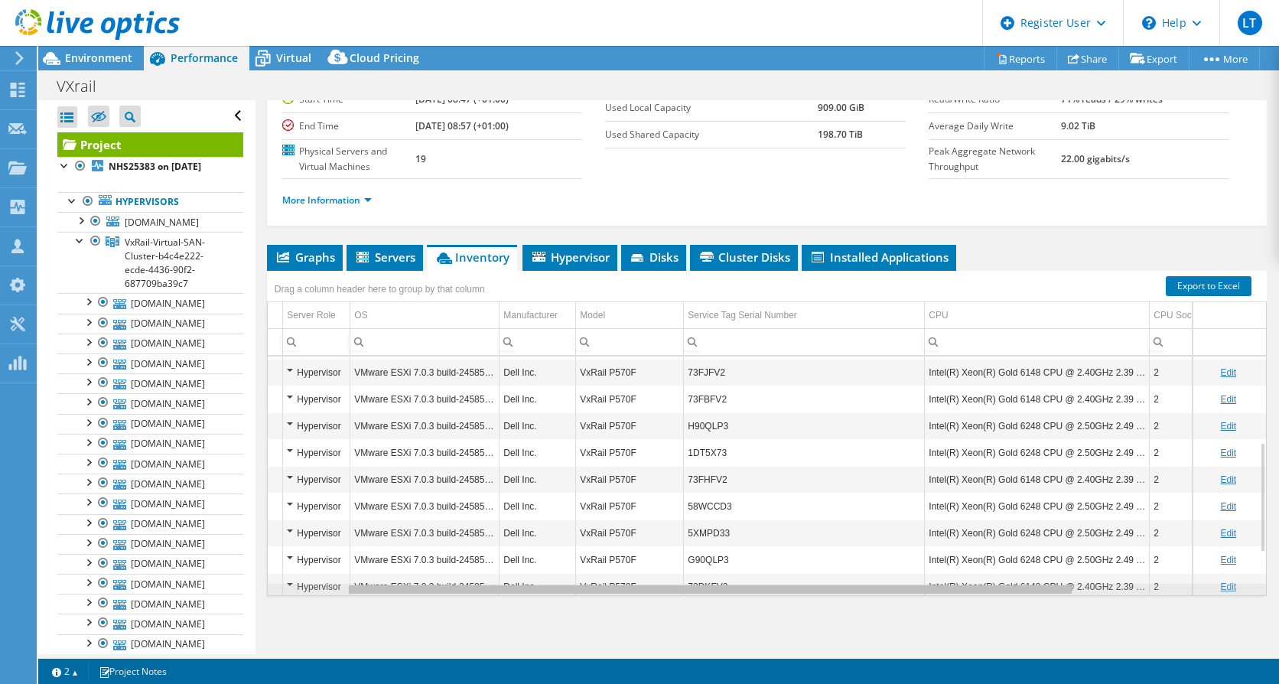
scroll to position [0, 0]
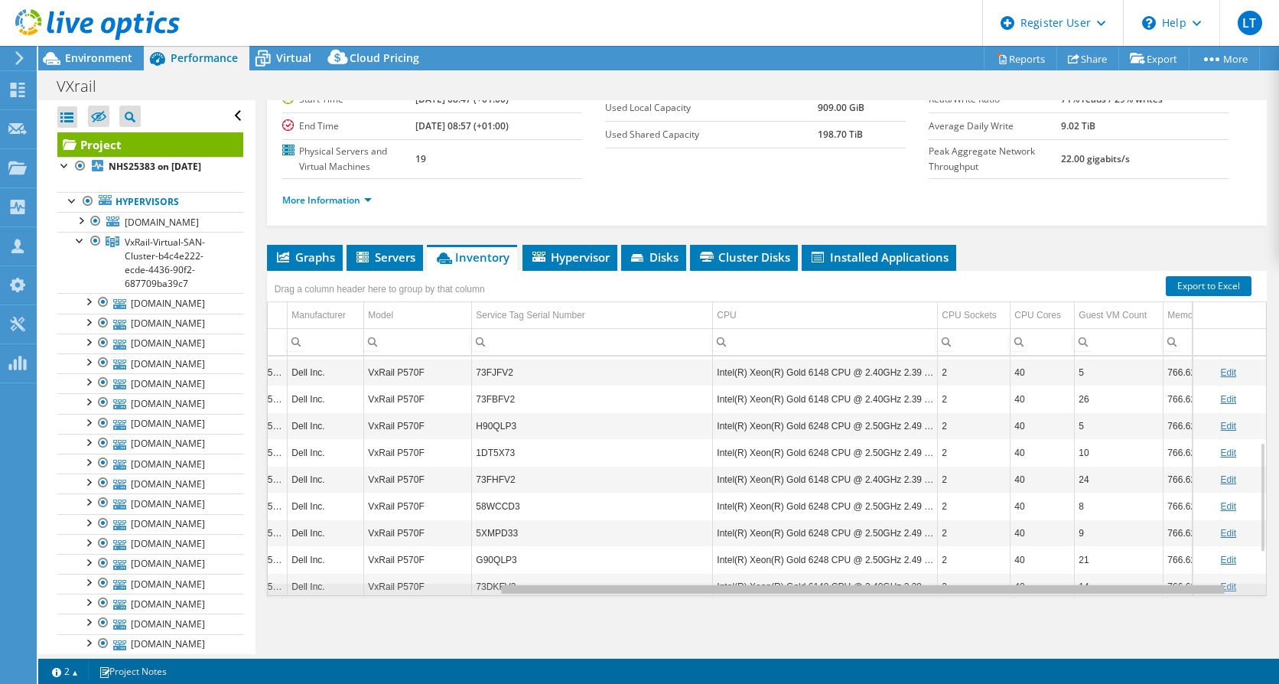
drag, startPoint x: 850, startPoint y: 590, endPoint x: 1094, endPoint y: 605, distance: 244.4
click at [1094, 605] on body "LT Dell User [PERSON_NAME] [PERSON_NAME][EMAIL_ADDRESS][PERSON_NAME][DOMAIN_NAM…" at bounding box center [639, 342] width 1279 height 684
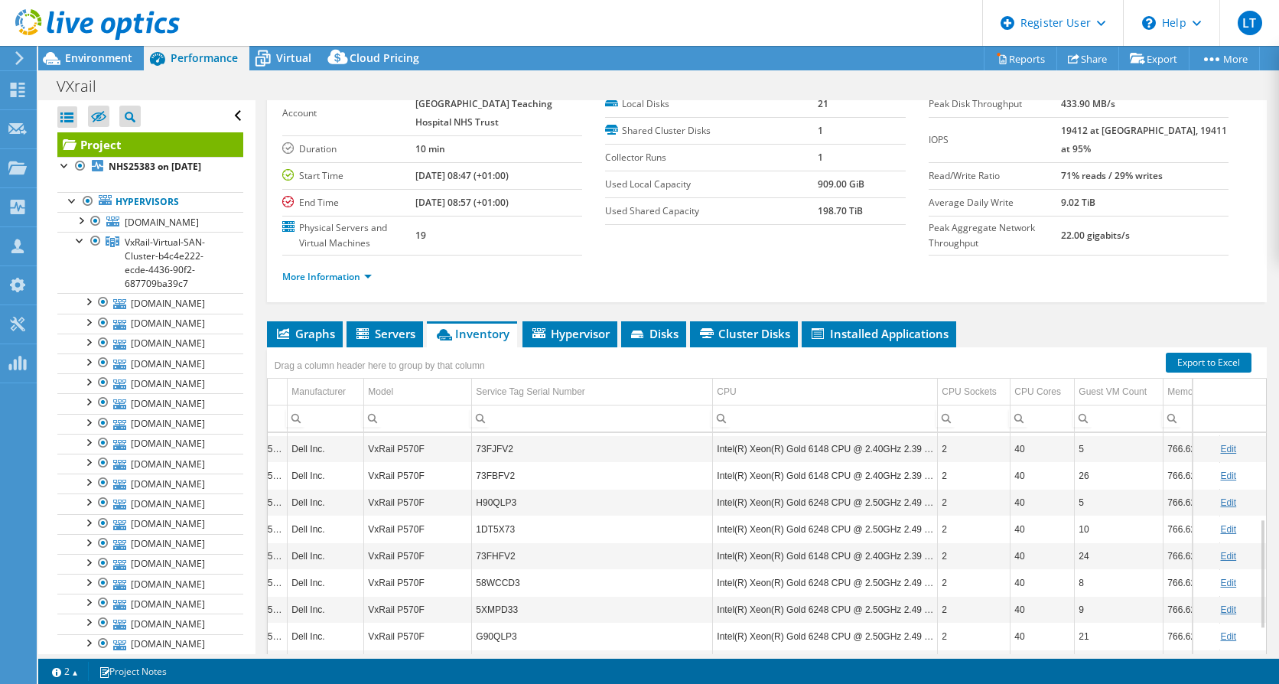
click at [678, 611] on td "5XMPD33" at bounding box center [592, 609] width 241 height 27
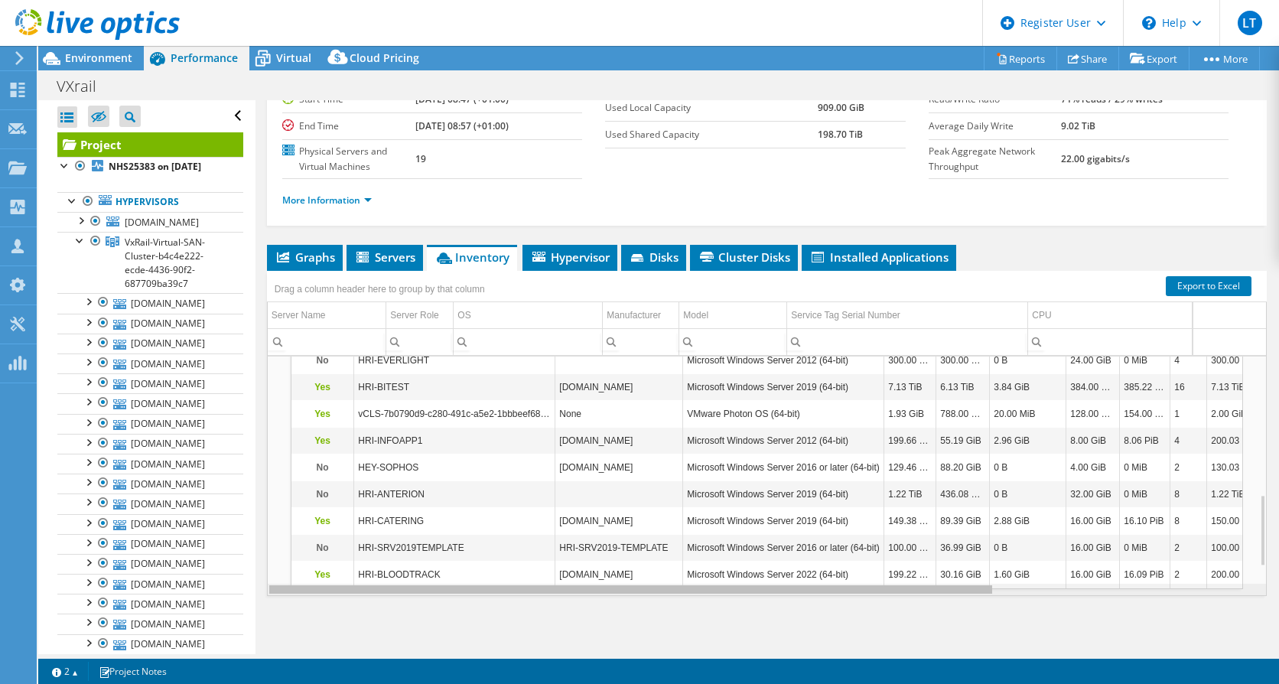
drag, startPoint x: 700, startPoint y: 593, endPoint x: 391, endPoint y: 587, distance: 309.1
click at [391, 587] on body "LT Dell User [PERSON_NAME] [PERSON_NAME][EMAIL_ADDRESS][PERSON_NAME][DOMAIN_NAM…" at bounding box center [639, 342] width 1279 height 684
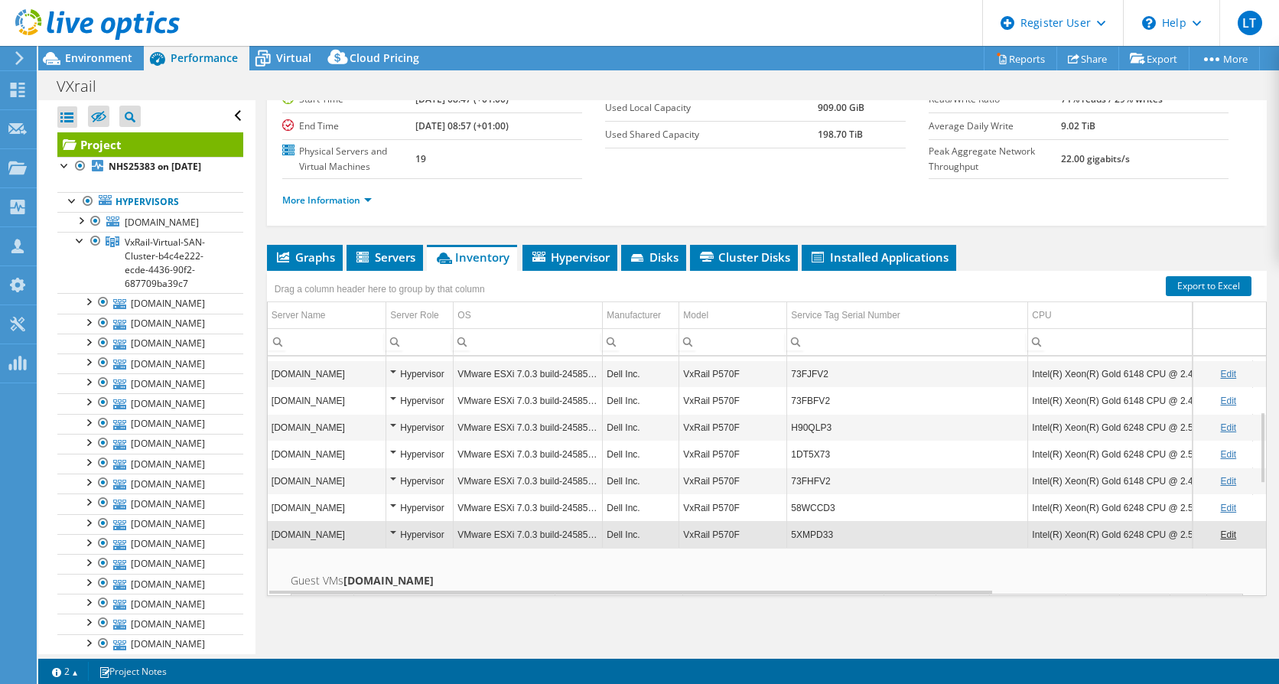
scroll to position [275, 0]
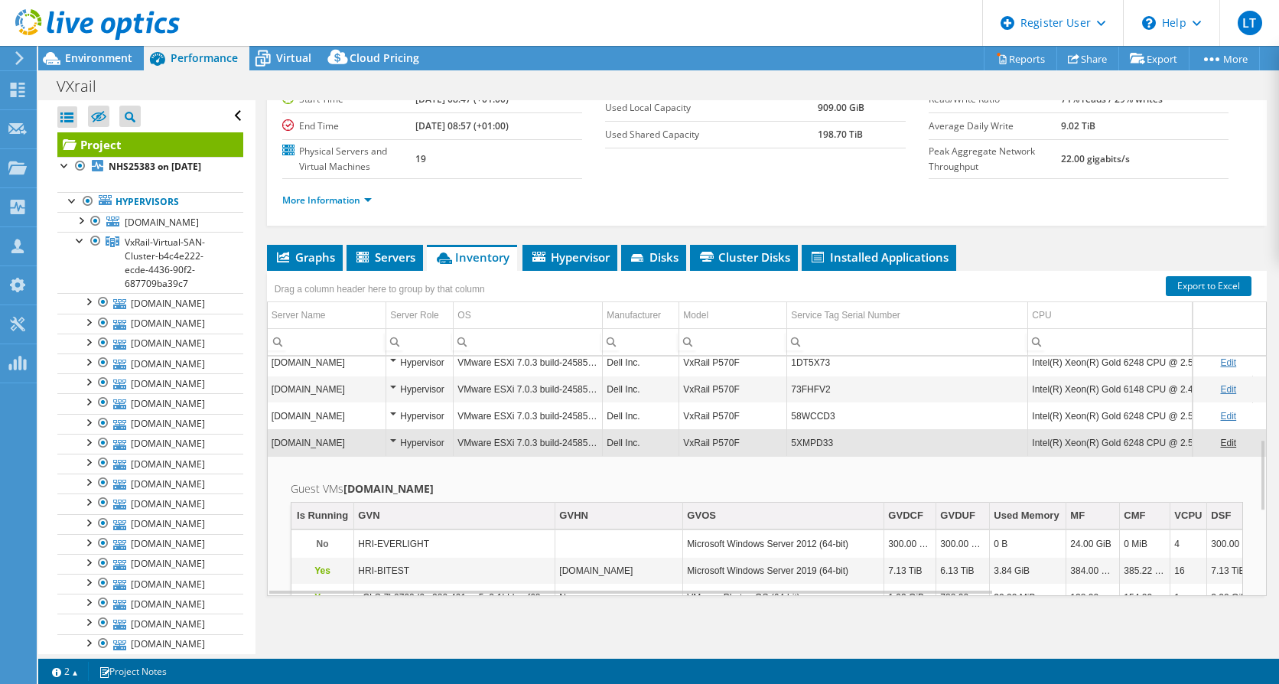
click at [356, 443] on td "[DOMAIN_NAME]" at bounding box center [327, 442] width 119 height 27
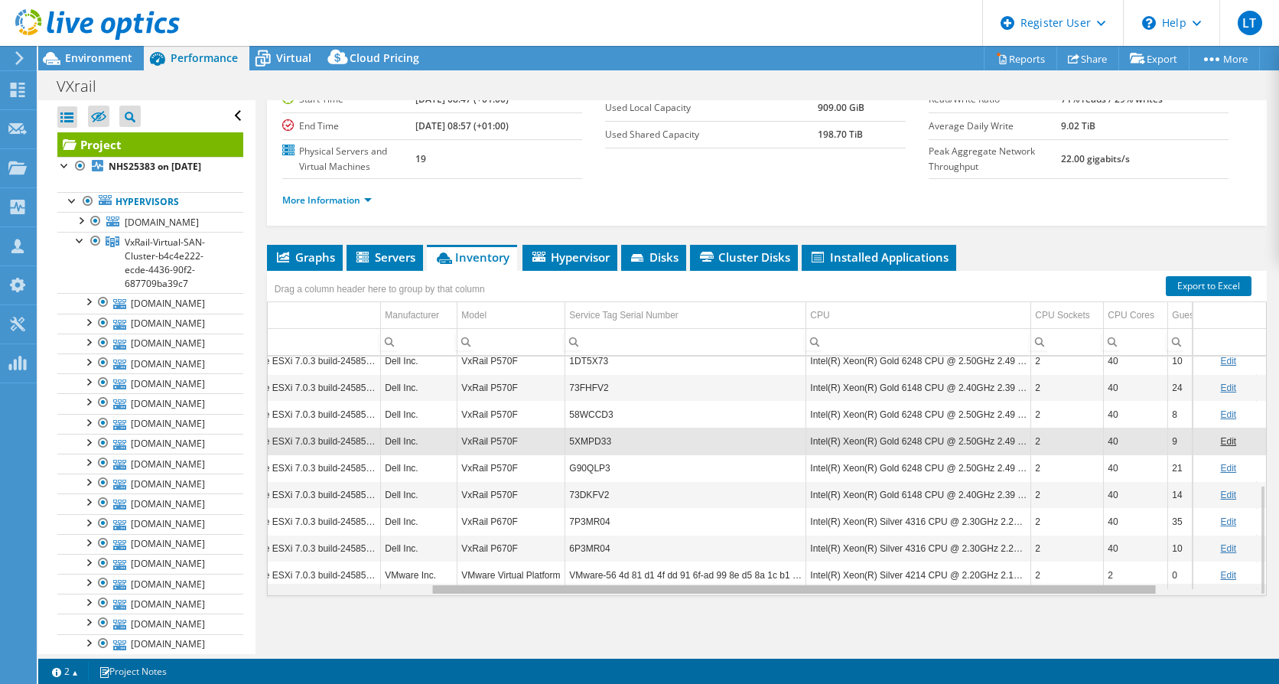
scroll to position [0, 275]
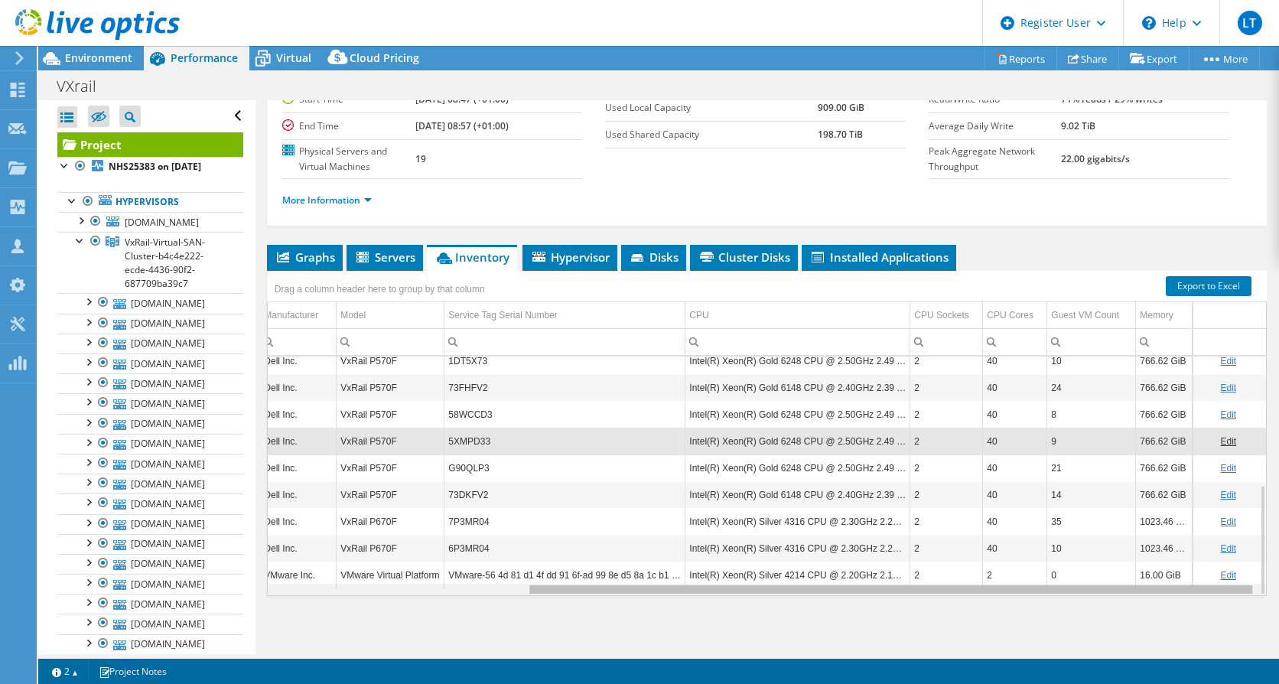
drag, startPoint x: 722, startPoint y: 592, endPoint x: 1087, endPoint y: 595, distance: 364.8
click at [1087, 595] on body "LT Dell User [PERSON_NAME] [PERSON_NAME][EMAIL_ADDRESS][PERSON_NAME][DOMAIN_NAM…" at bounding box center [639, 342] width 1279 height 684
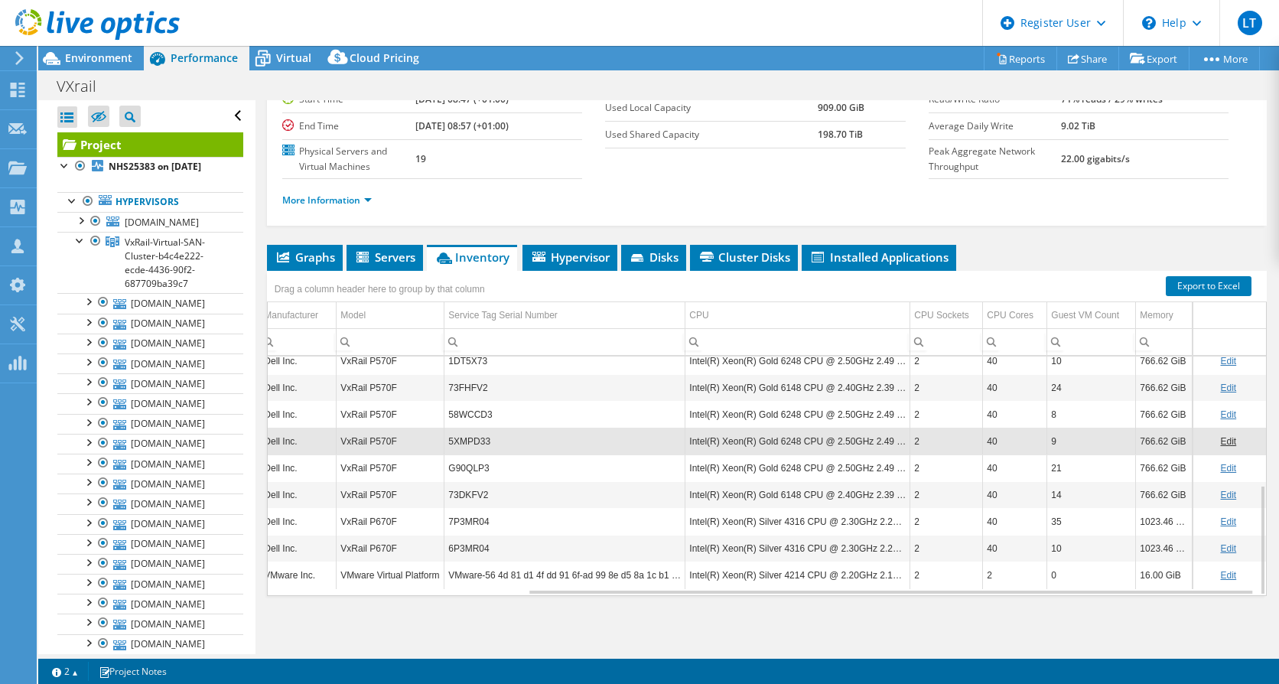
click at [67, 49] on div at bounding box center [90, 25] width 180 height 51
click at [106, 55] on span "Environment" at bounding box center [98, 57] width 67 height 15
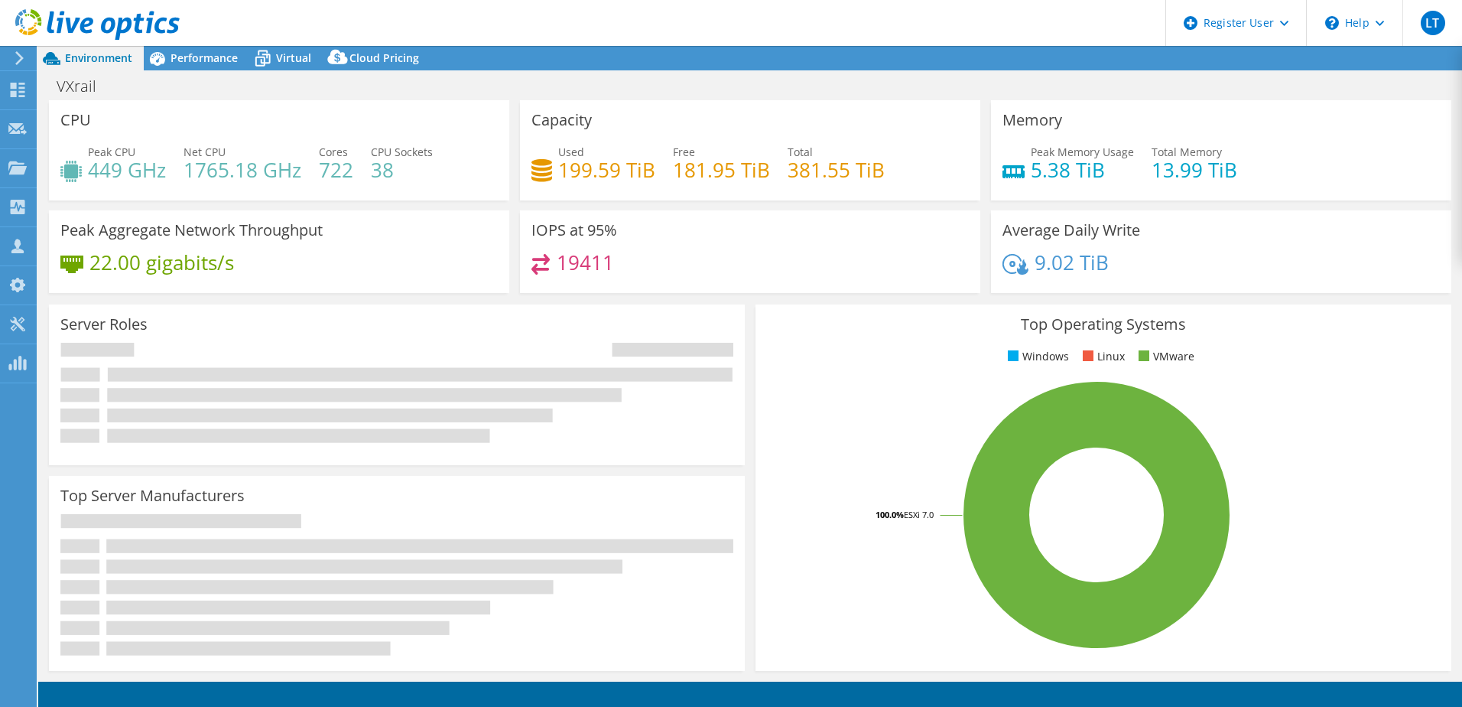
select select "USD"
